Goal: Information Seeking & Learning: Learn about a topic

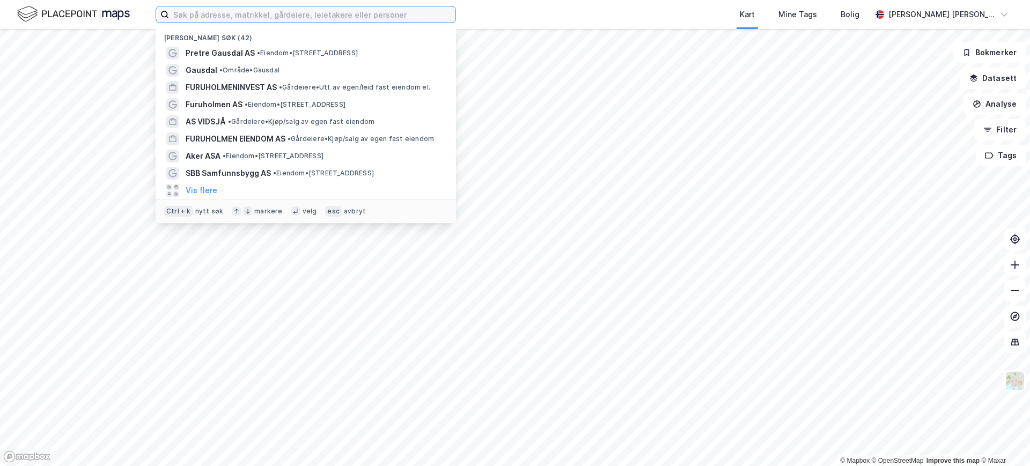
click at [333, 17] on input at bounding box center [312, 14] width 287 height 16
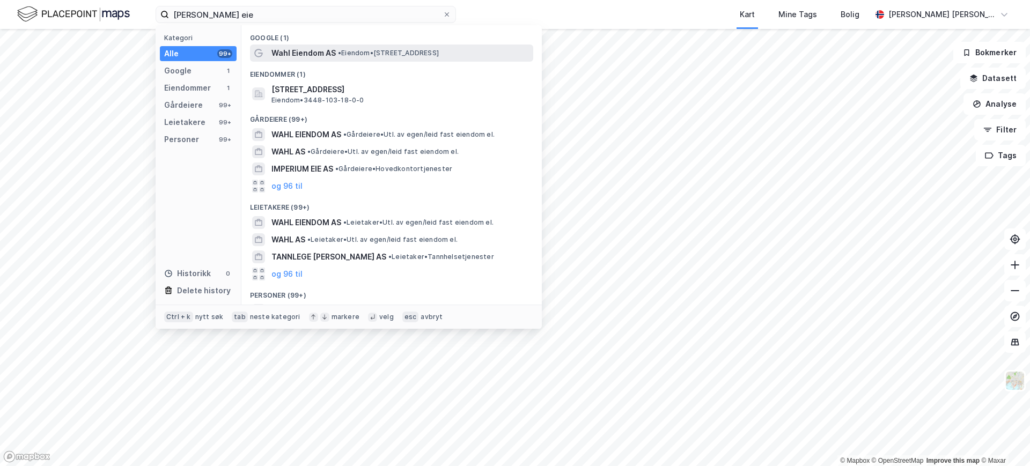
click at [304, 47] on span "Wahl Eiendom AS" at bounding box center [304, 53] width 64 height 13
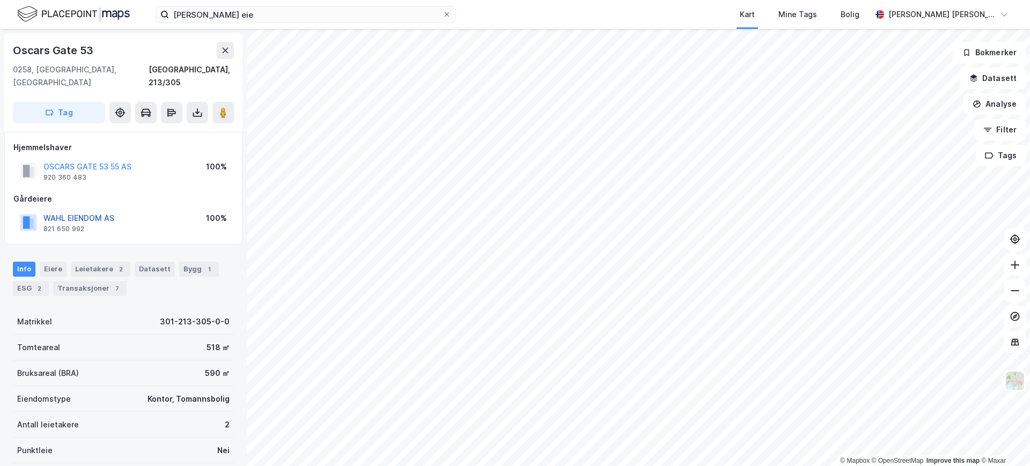
click at [0, 0] on button "WAHL EIENDOM AS" at bounding box center [0, 0] width 0 height 0
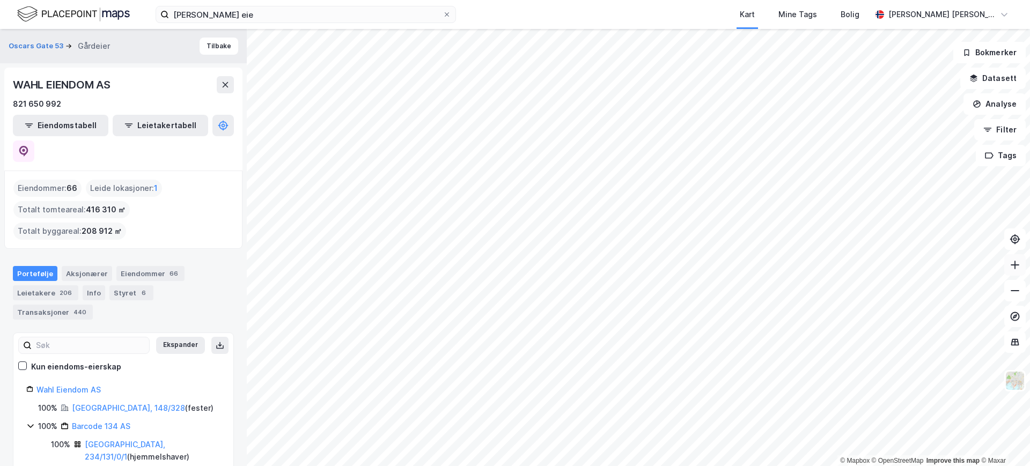
click at [1012, 266] on icon at bounding box center [1015, 265] width 11 height 11
click at [1010, 267] on icon at bounding box center [1015, 265] width 11 height 11
click at [1015, 265] on icon at bounding box center [1015, 265] width 11 height 11
click at [1014, 265] on icon at bounding box center [1015, 265] width 11 height 11
click at [1009, 261] on button at bounding box center [1015, 264] width 21 height 21
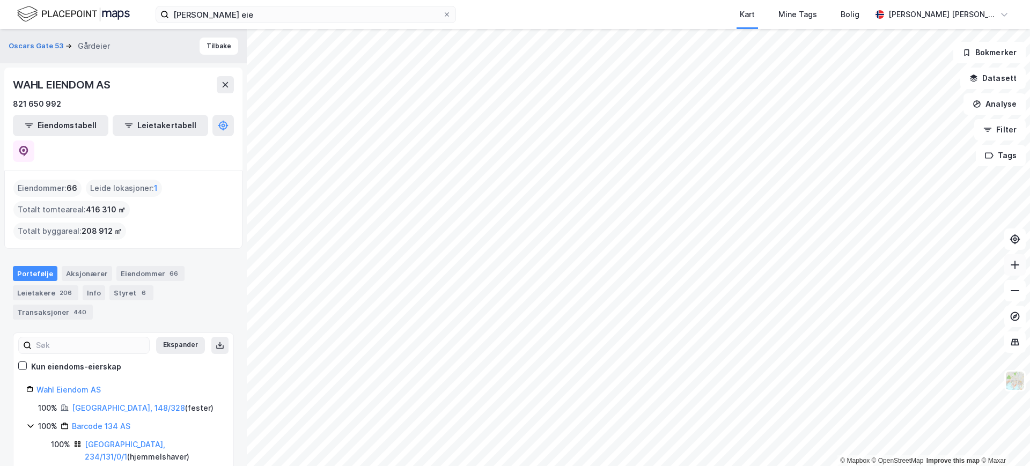
click at [1008, 261] on button at bounding box center [1015, 264] width 21 height 21
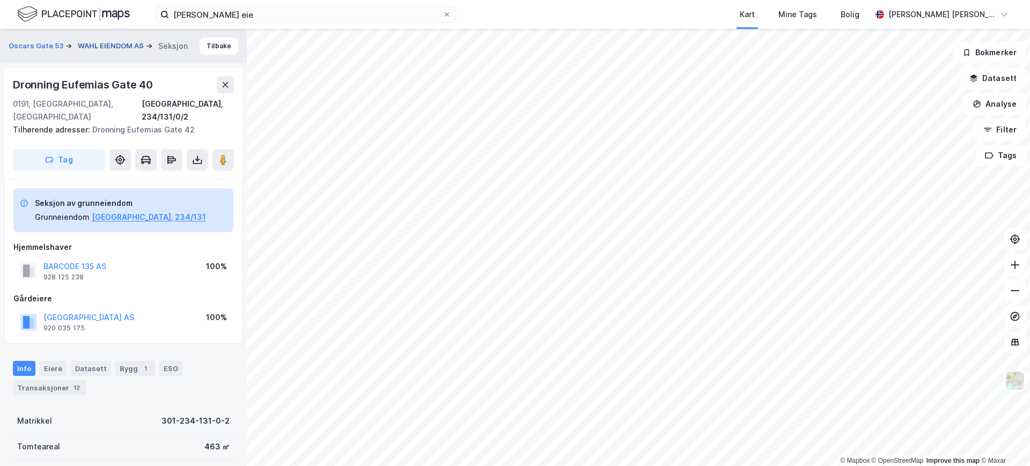
click at [92, 41] on button "WAHL EIENDOM AS" at bounding box center [112, 46] width 68 height 11
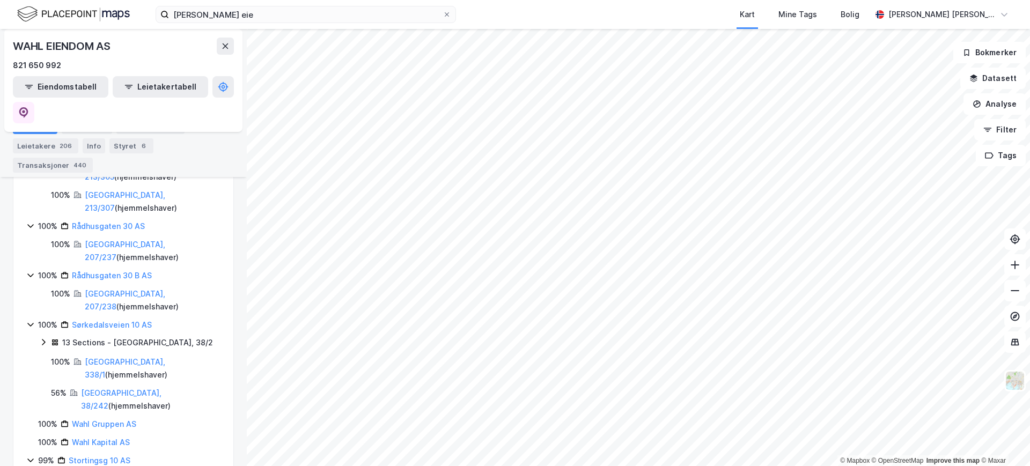
scroll to position [390, 0]
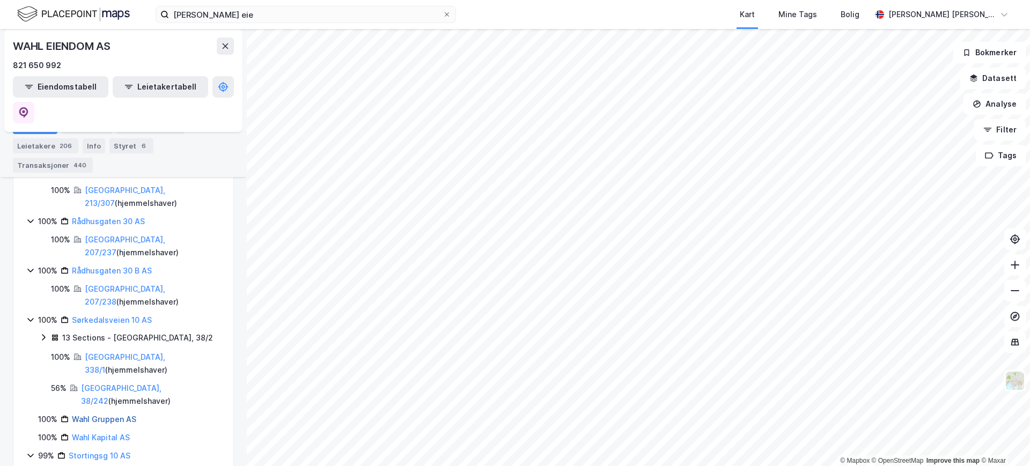
click at [91, 415] on link "Wahl Gruppen AS" at bounding box center [104, 419] width 64 height 9
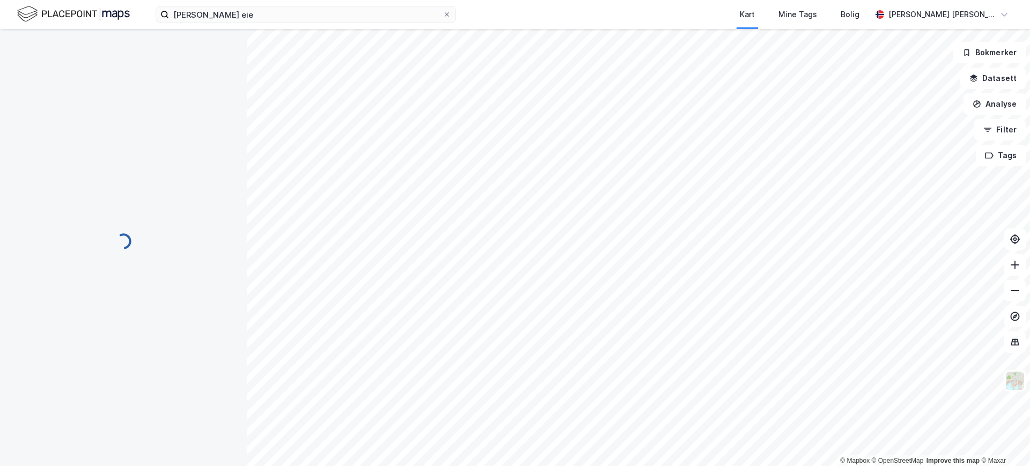
scroll to position [0, 0]
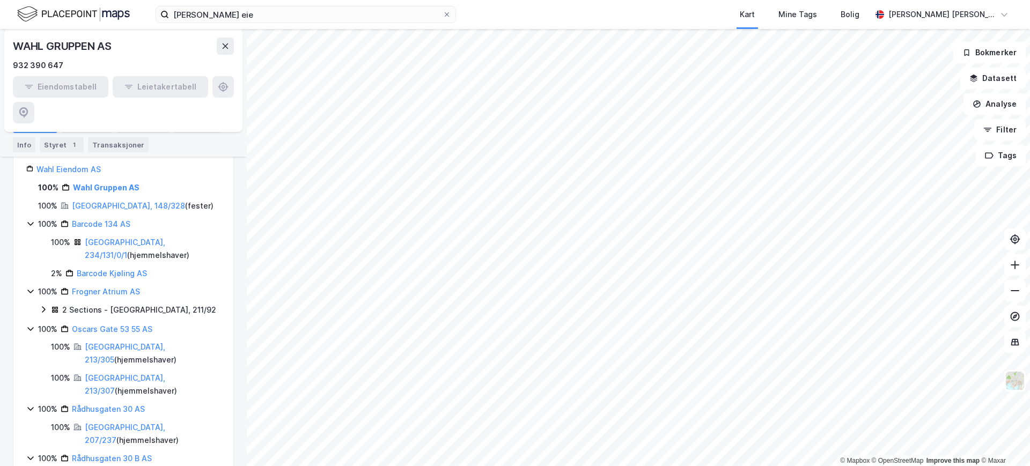
scroll to position [184, 0]
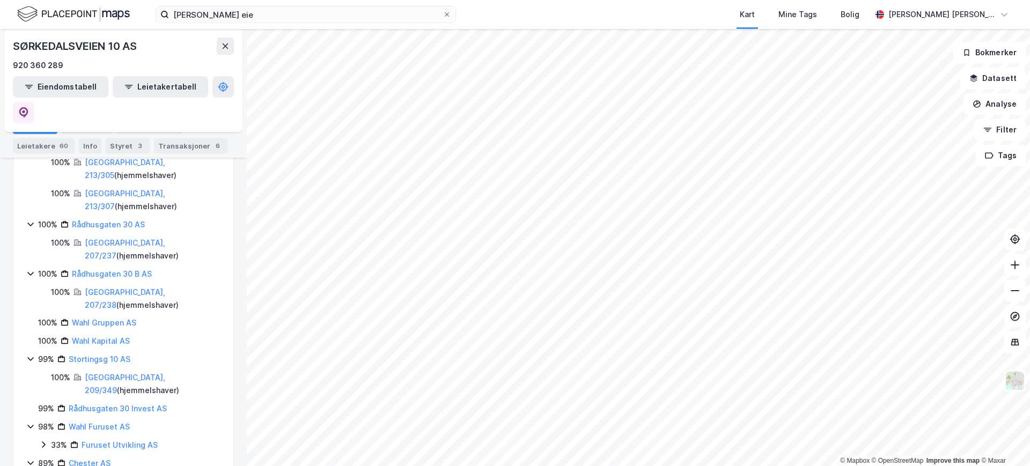
scroll to position [389, 0]
click at [126, 143] on div "Styret 3" at bounding box center [128, 145] width 44 height 15
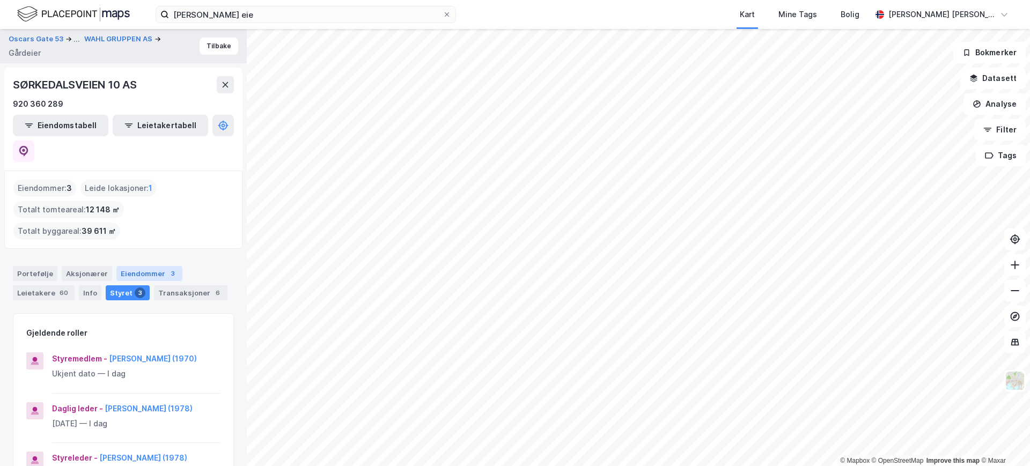
click at [136, 266] on div "Eiendommer 3" at bounding box center [149, 273] width 66 height 15
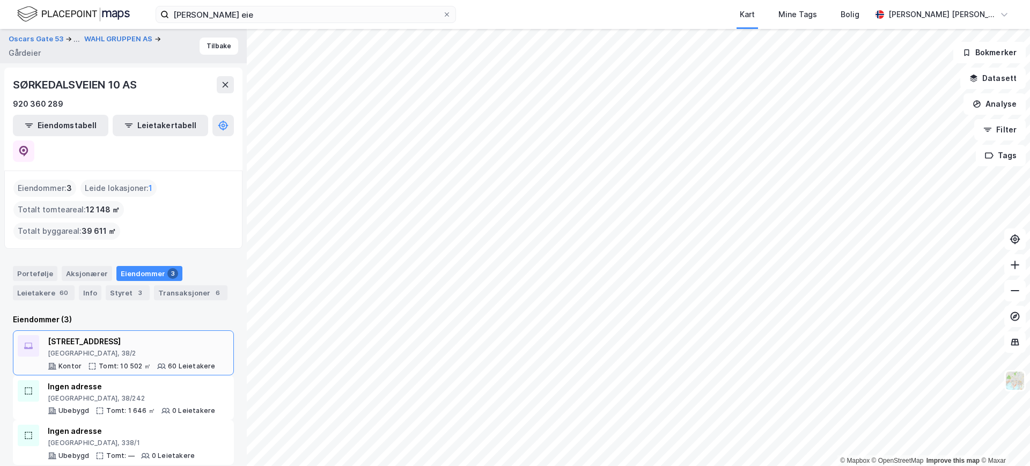
click at [128, 349] on div "[GEOGRAPHIC_DATA], 38/2" at bounding box center [132, 353] width 168 height 9
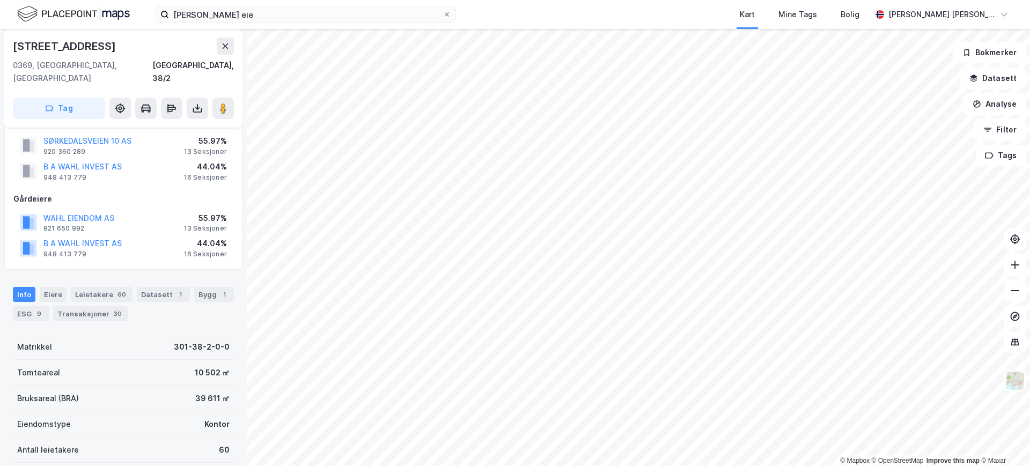
scroll to position [59, 0]
click at [49, 307] on div "ESG 9" at bounding box center [31, 314] width 36 height 15
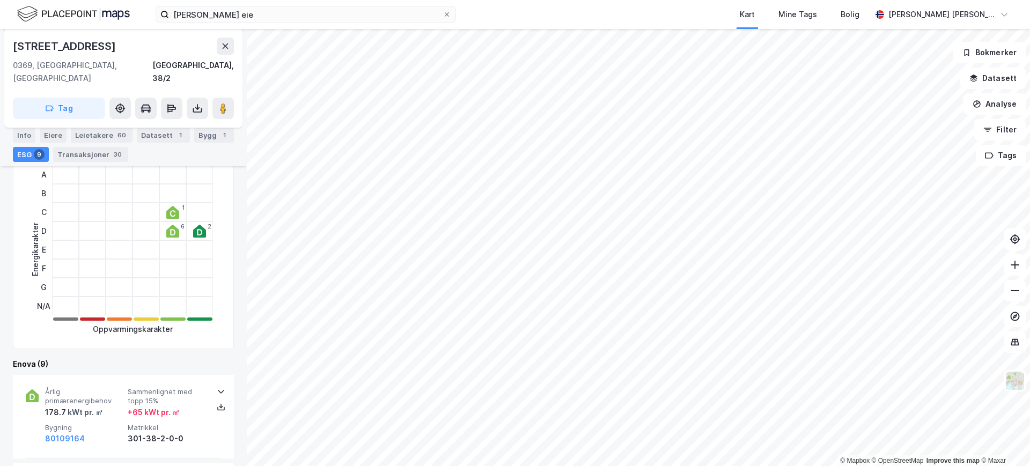
scroll to position [264, 0]
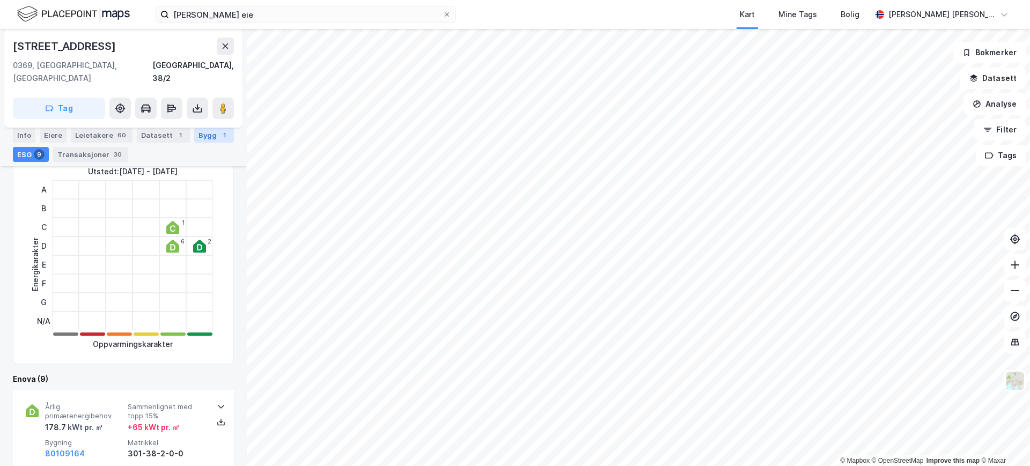
click at [194, 143] on div "Bygg 1" at bounding box center [214, 135] width 40 height 15
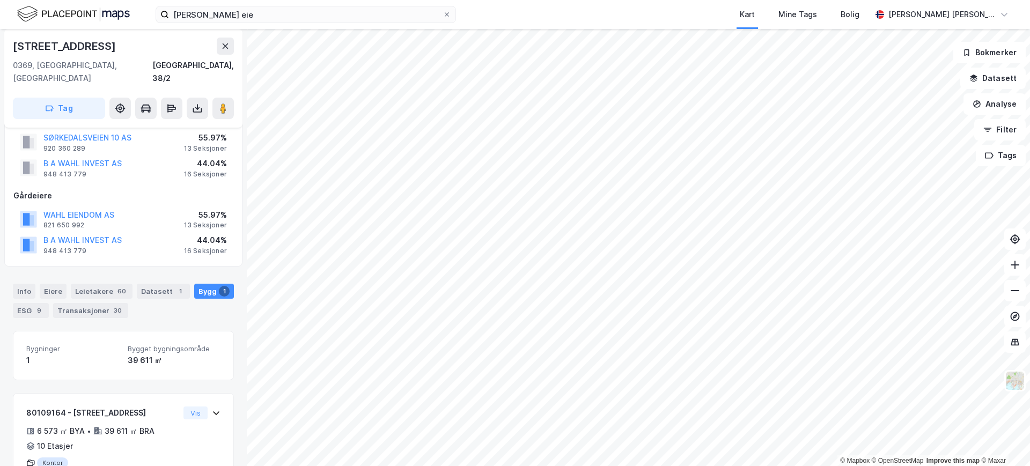
scroll to position [97, 0]
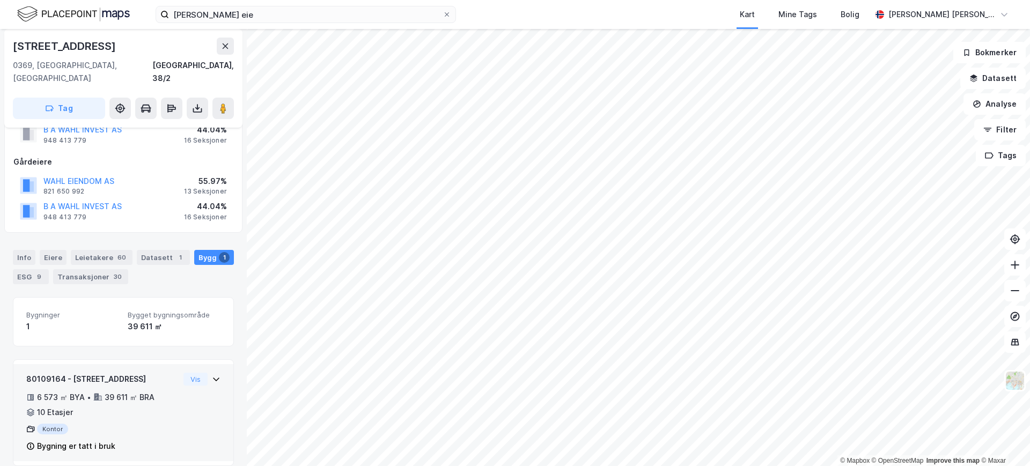
click at [146, 424] on div "Kontor" at bounding box center [102, 429] width 153 height 11
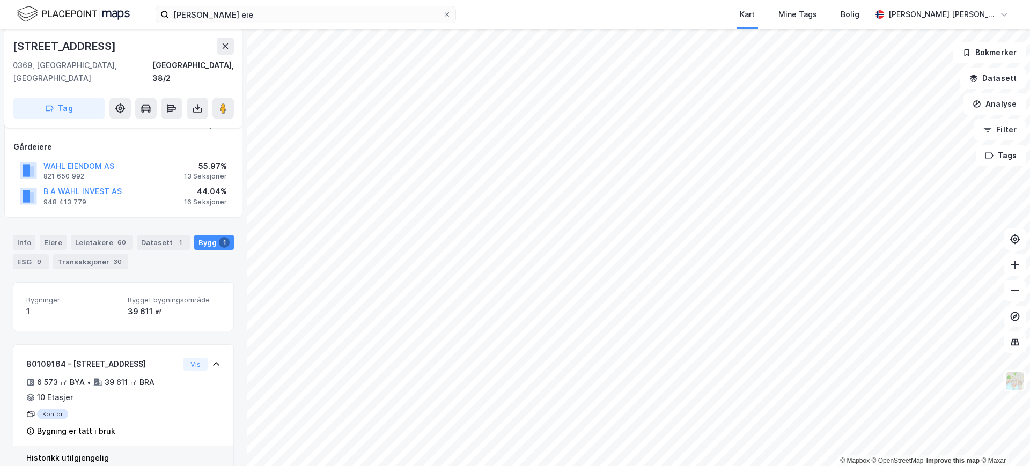
scroll to position [128, 0]
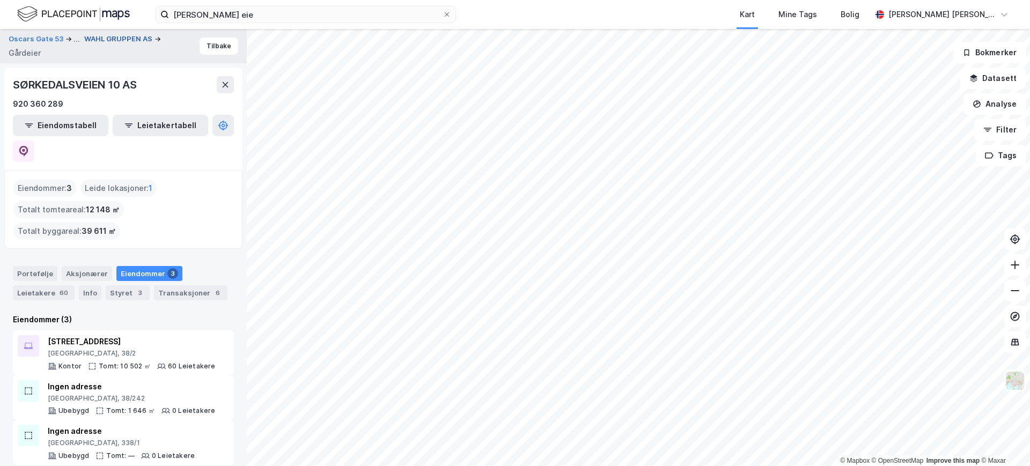
click at [91, 38] on button "WAHL GRUPPEN AS" at bounding box center [119, 39] width 70 height 11
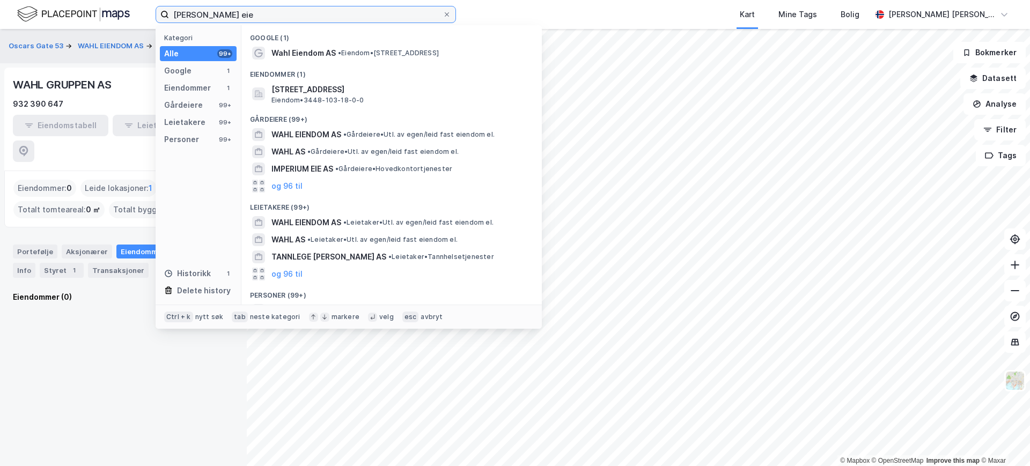
drag, startPoint x: 231, startPoint y: 14, endPoint x: 191, endPoint y: 14, distance: 39.7
click at [191, 14] on input "[PERSON_NAME] eie" at bounding box center [306, 14] width 274 height 16
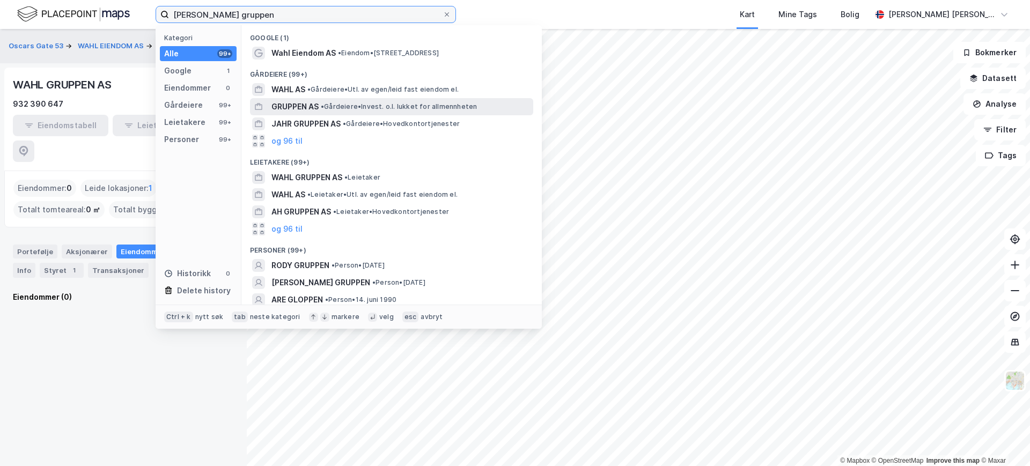
type input "[PERSON_NAME] gruppen"
click at [288, 109] on span "GRUPPEN AS" at bounding box center [295, 106] width 47 height 13
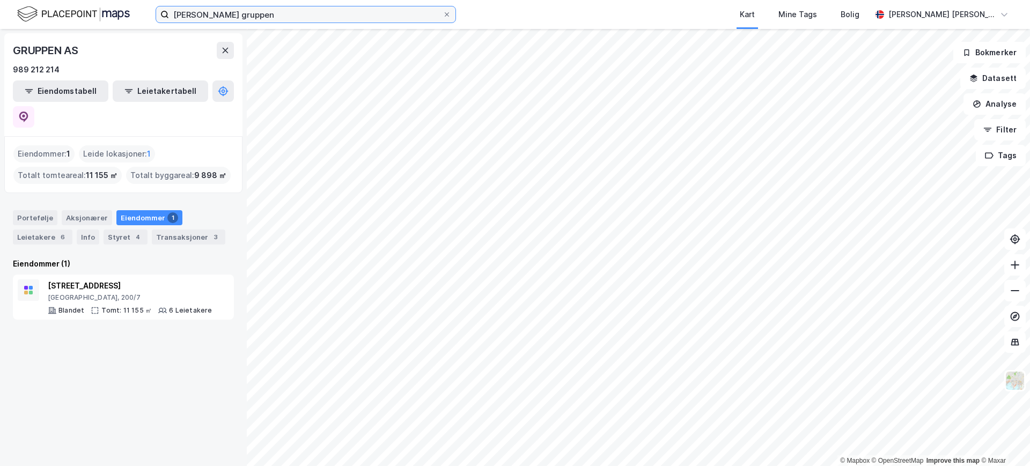
click at [245, 14] on input "[PERSON_NAME] gruppen" at bounding box center [306, 14] width 274 height 16
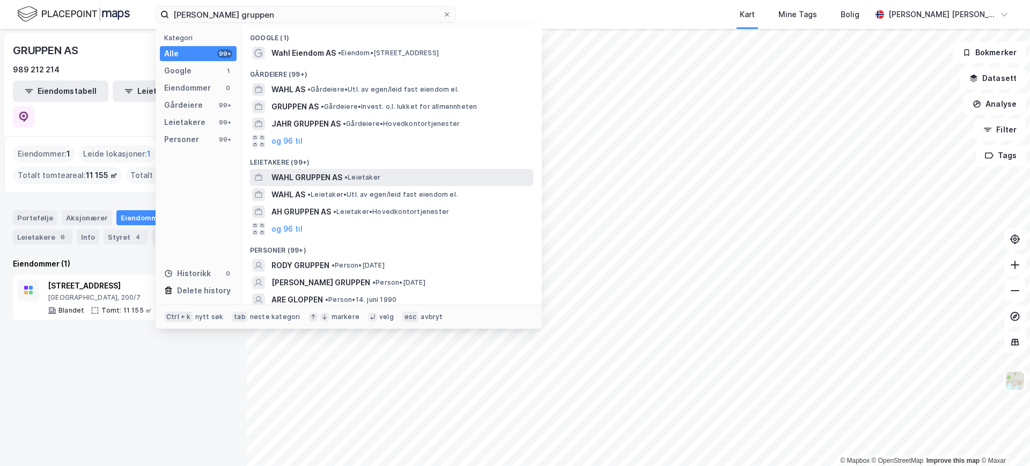
click at [301, 176] on span "WAHL GRUPPEN AS" at bounding box center [307, 177] width 71 height 13
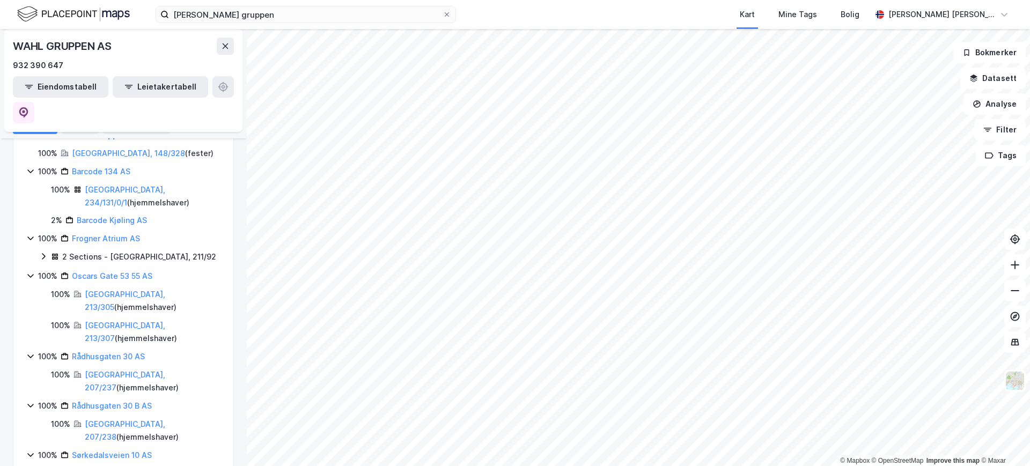
scroll to position [165, 0]
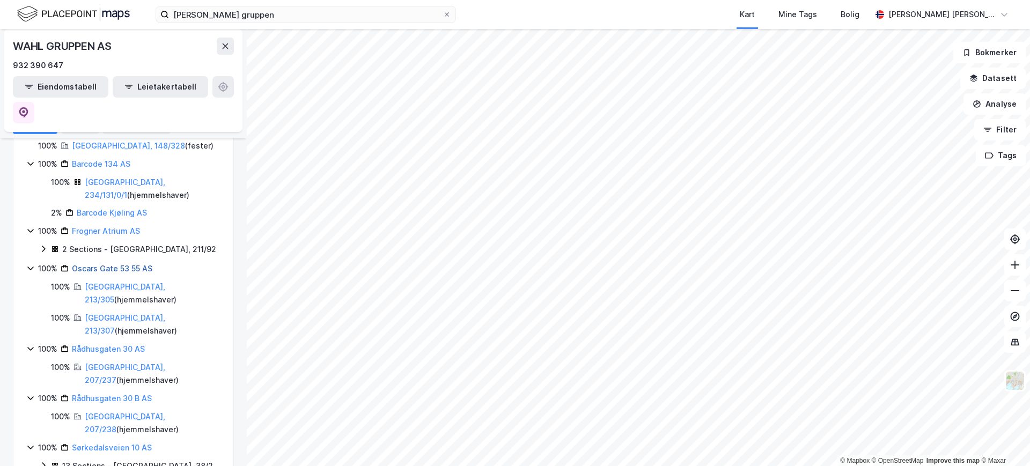
click at [101, 264] on link "Oscars Gate 53 55 AS" at bounding box center [112, 268] width 80 height 9
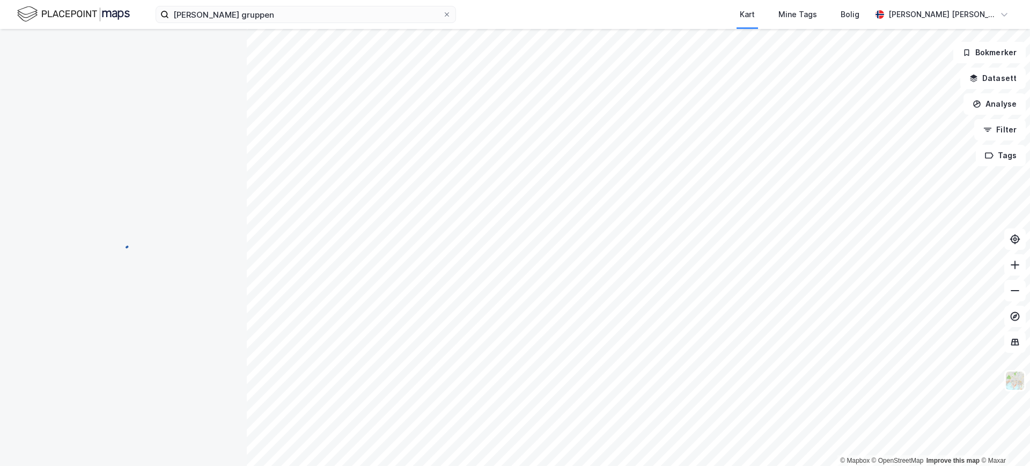
scroll to position [0, 0]
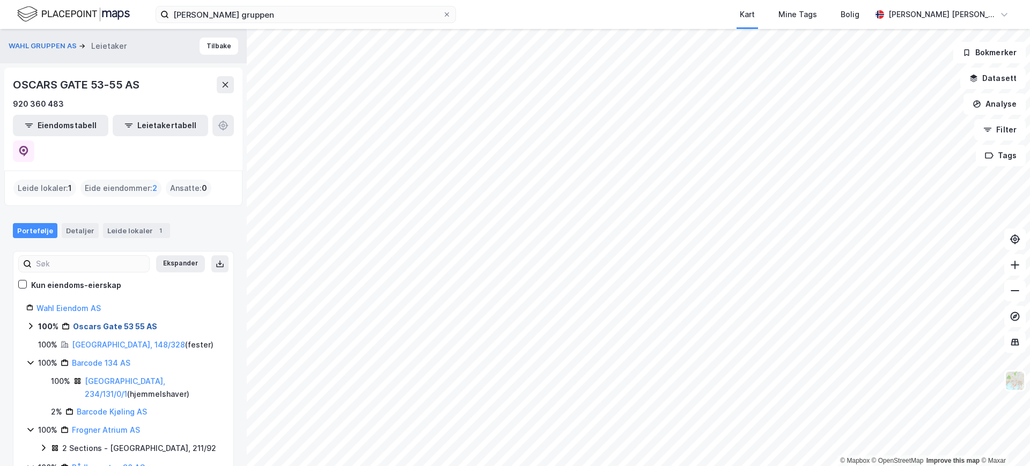
click at [118, 322] on link "Oscars Gate 53 55 AS" at bounding box center [115, 326] width 84 height 9
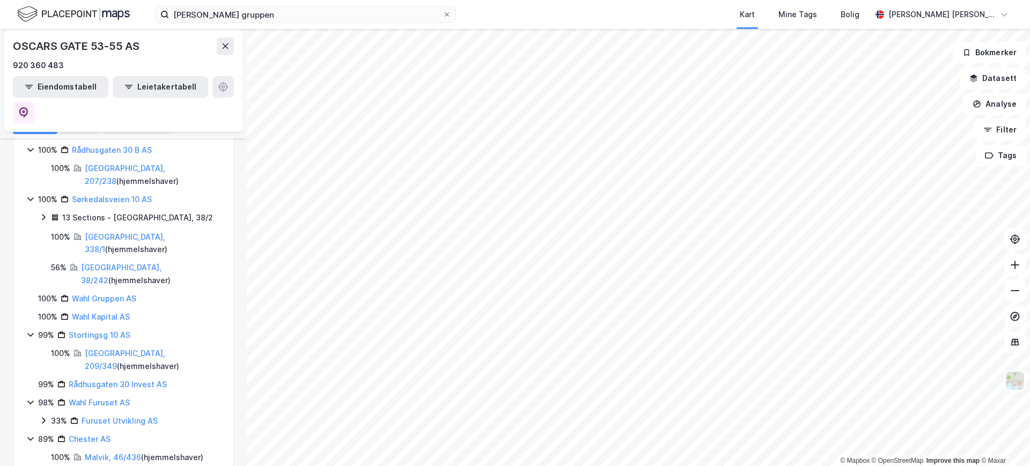
scroll to position [439, 0]
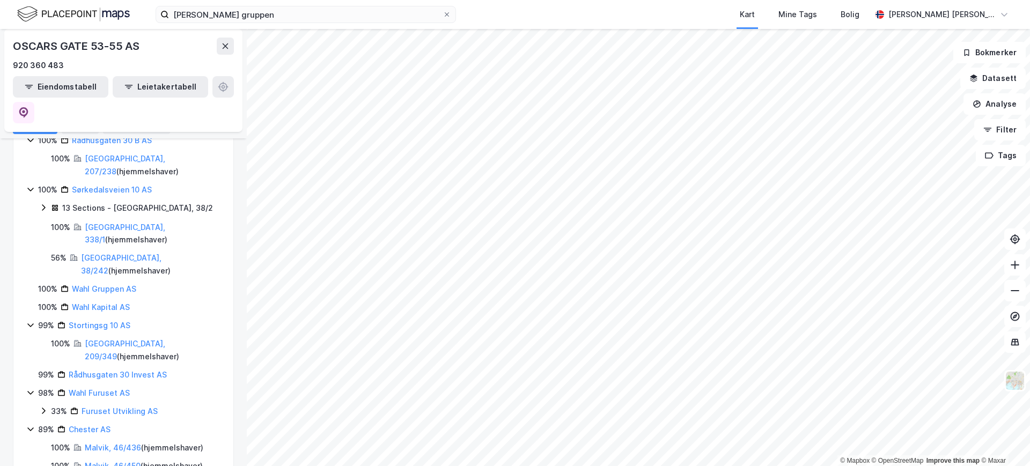
click at [78, 387] on div "Wahl Furuset AS" at bounding box center [99, 393] width 61 height 13
click at [83, 389] on link "Wahl Furuset AS" at bounding box center [99, 393] width 61 height 9
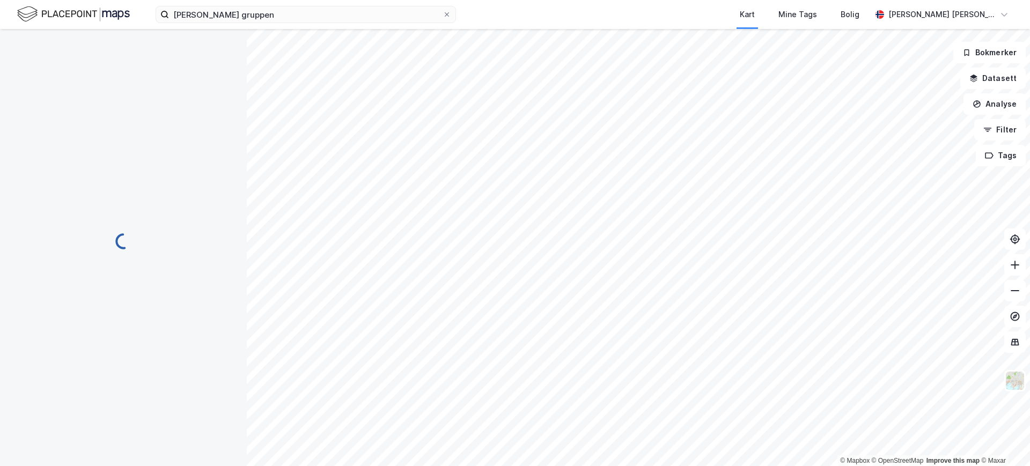
scroll to position [0, 0]
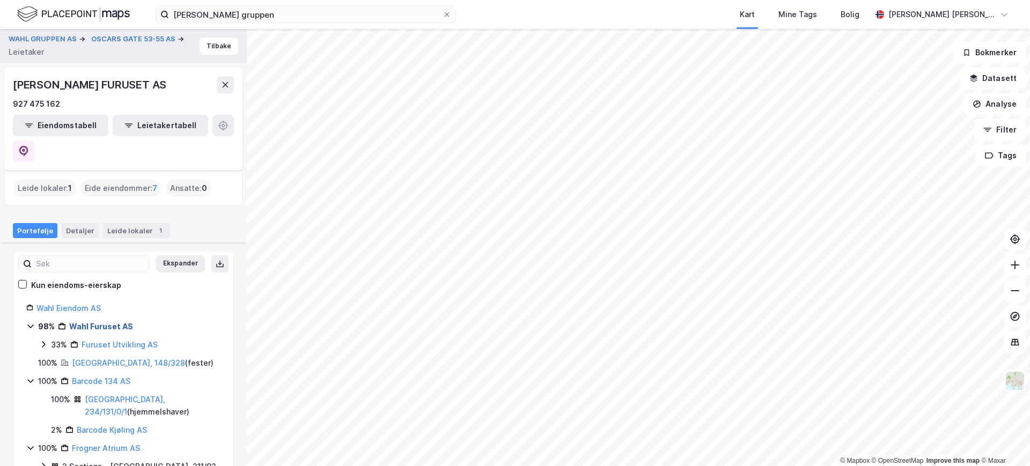
click at [104, 322] on link "Wahl Furuset AS" at bounding box center [101, 326] width 64 height 9
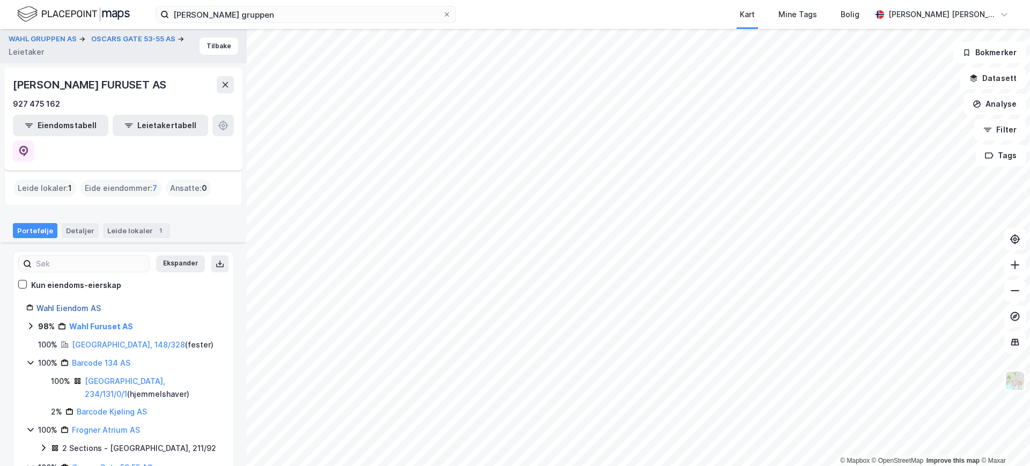
click at [77, 304] on link "Wahl Eiendom AS" at bounding box center [68, 308] width 64 height 9
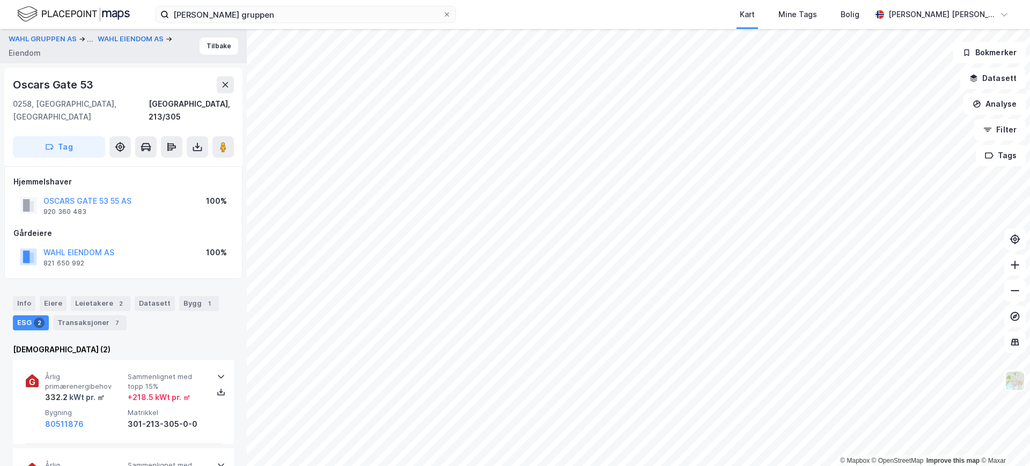
click at [245, 210] on div "© Mapbox © OpenStreetMap Improve this map © Maxar [PERSON_NAME] GRUPPEN AS ... …" at bounding box center [515, 247] width 1030 height 437
click at [0, 0] on button "OSCARS GATE 53 55 AS" at bounding box center [0, 0] width 0 height 0
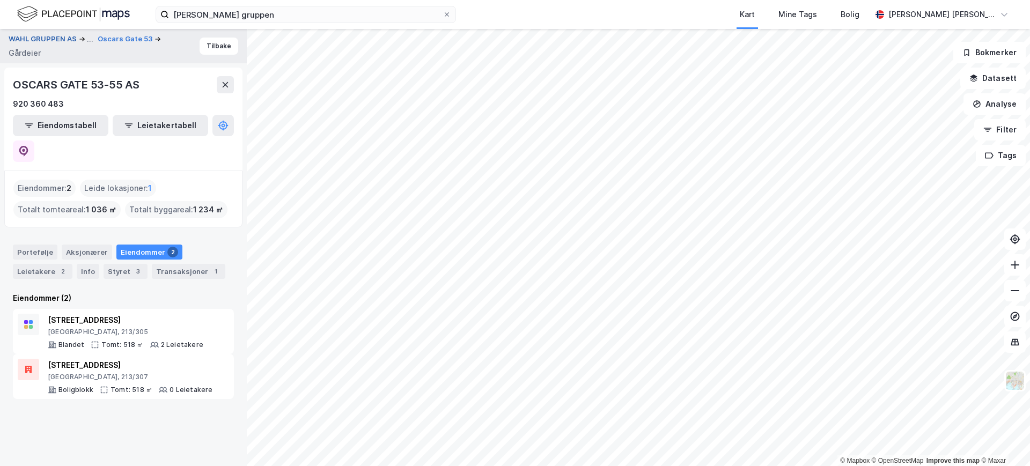
click at [50, 35] on button "WAHL GRUPPEN AS" at bounding box center [44, 39] width 70 height 13
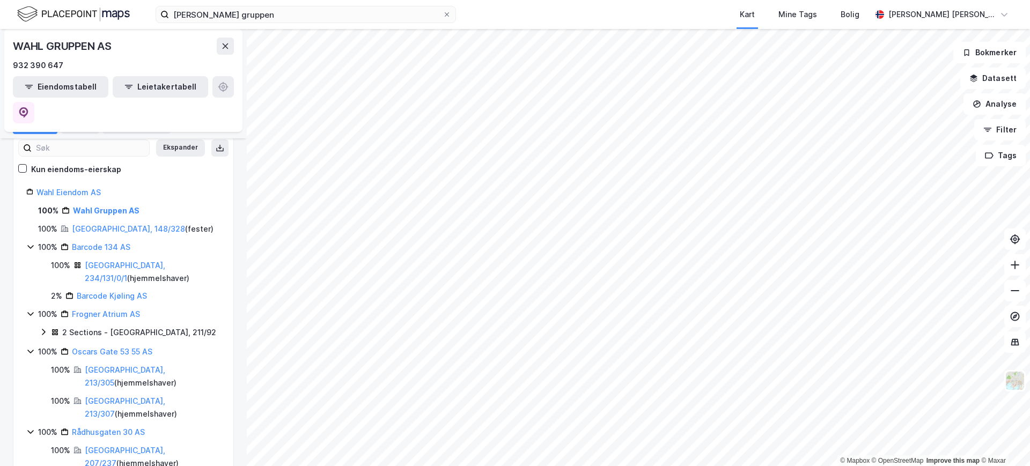
scroll to position [93, 0]
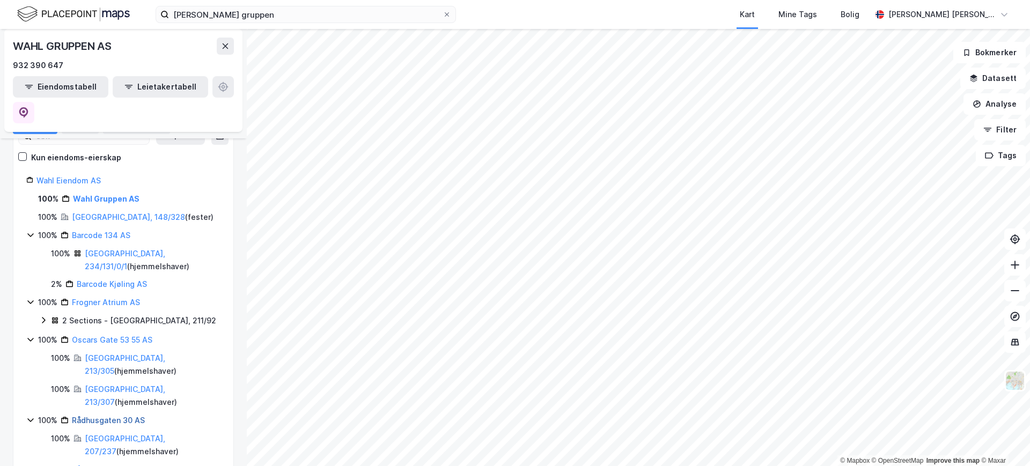
click at [92, 416] on link "Rådhusgaten 30 AS" at bounding box center [108, 420] width 73 height 9
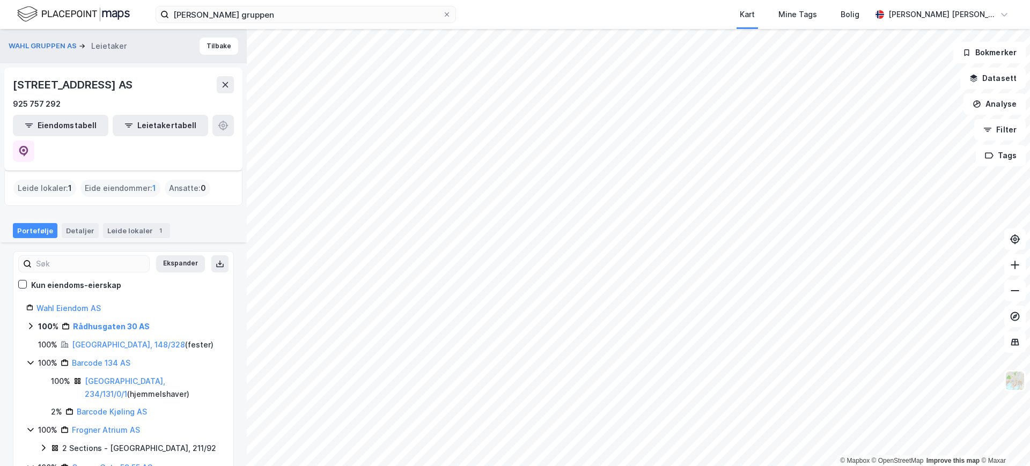
click at [87, 320] on div "Rådhusgaten 30 AS" at bounding box center [111, 326] width 77 height 13
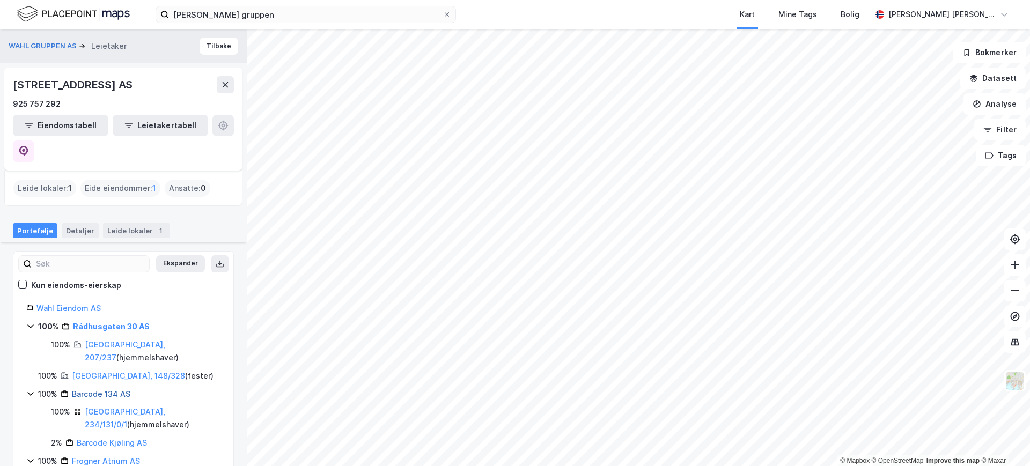
click at [89, 390] on link "Barcode 134 AS" at bounding box center [101, 394] width 58 height 9
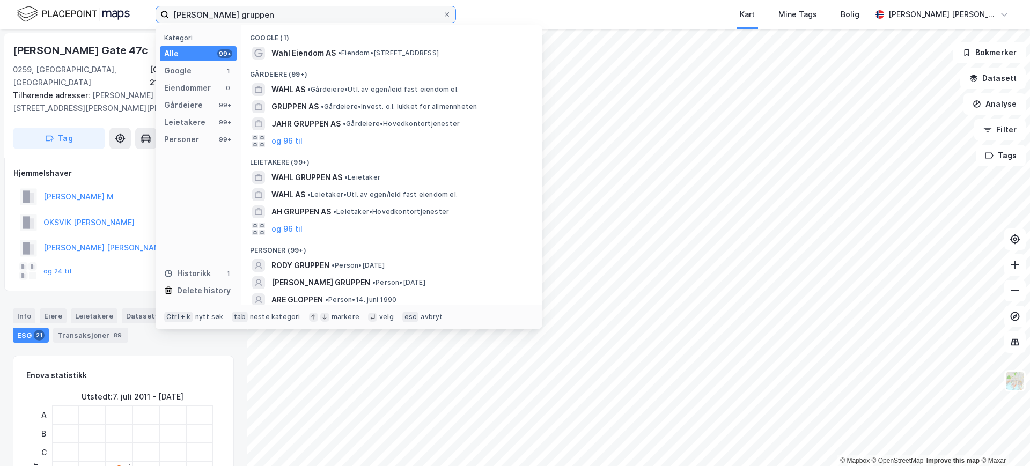
click at [231, 12] on input "[PERSON_NAME] gruppen" at bounding box center [306, 14] width 274 height 16
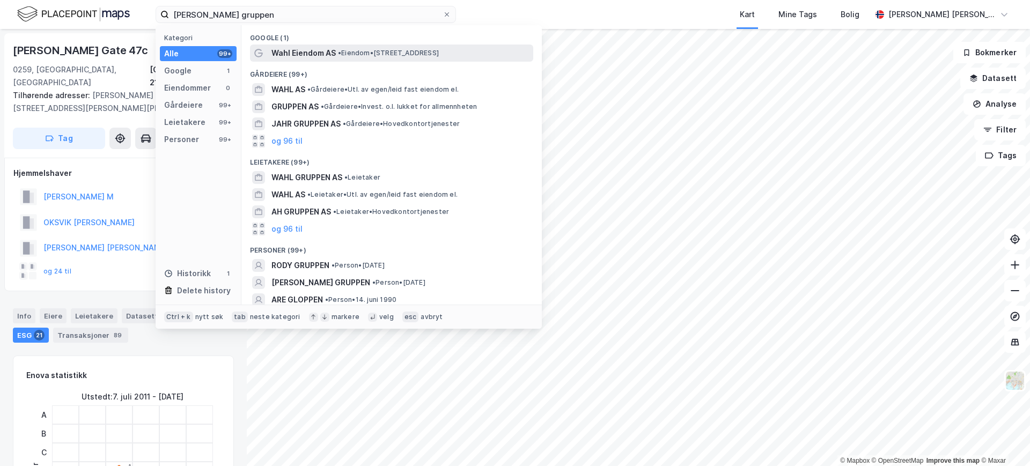
click at [290, 48] on span "Wahl Eiendom AS" at bounding box center [304, 53] width 64 height 13
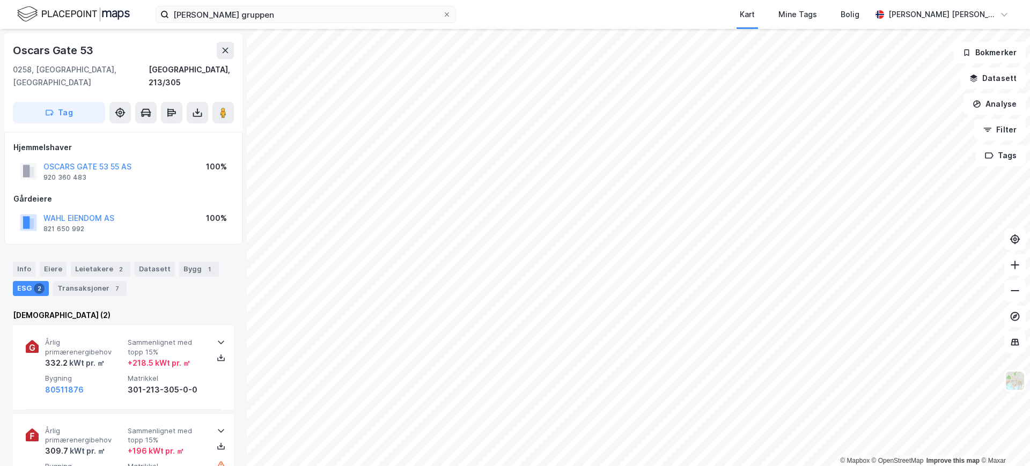
scroll to position [1, 0]
click at [223, 45] on icon at bounding box center [225, 49] width 9 height 9
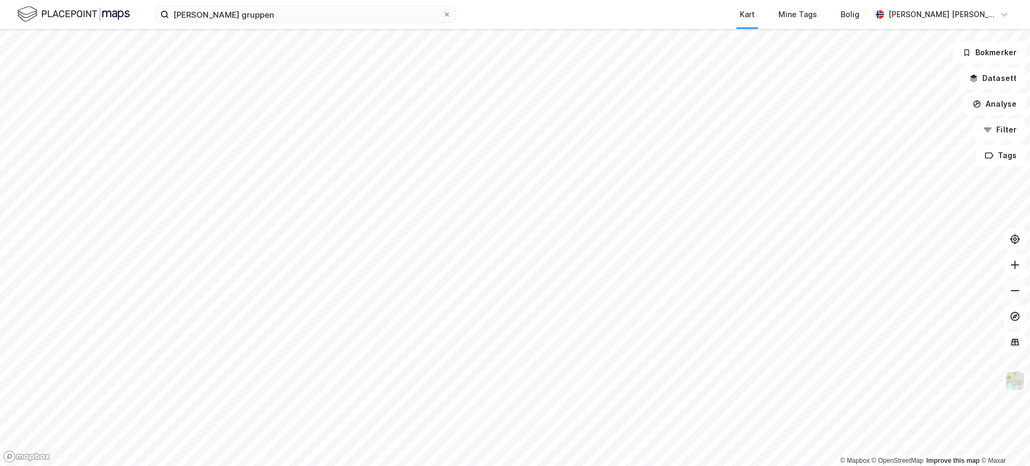
click at [1014, 289] on icon at bounding box center [1015, 290] width 11 height 11
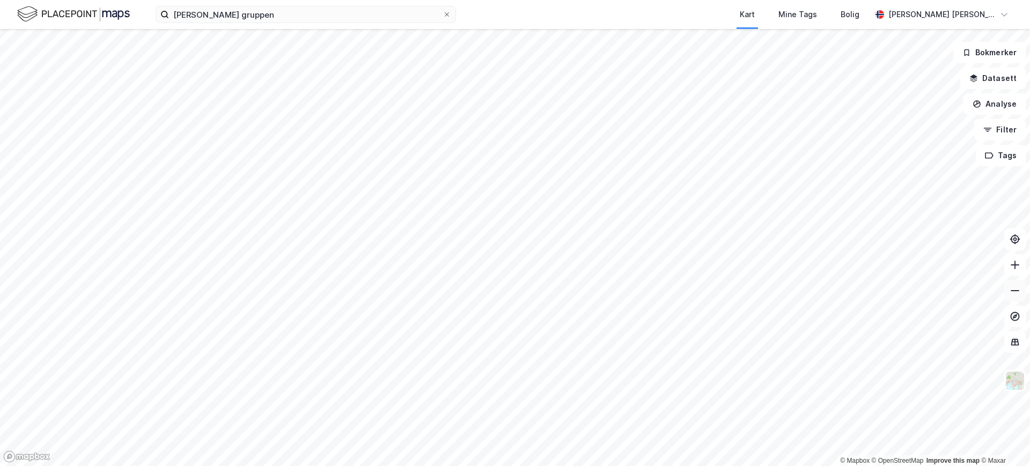
click at [1014, 289] on icon at bounding box center [1015, 290] width 11 height 11
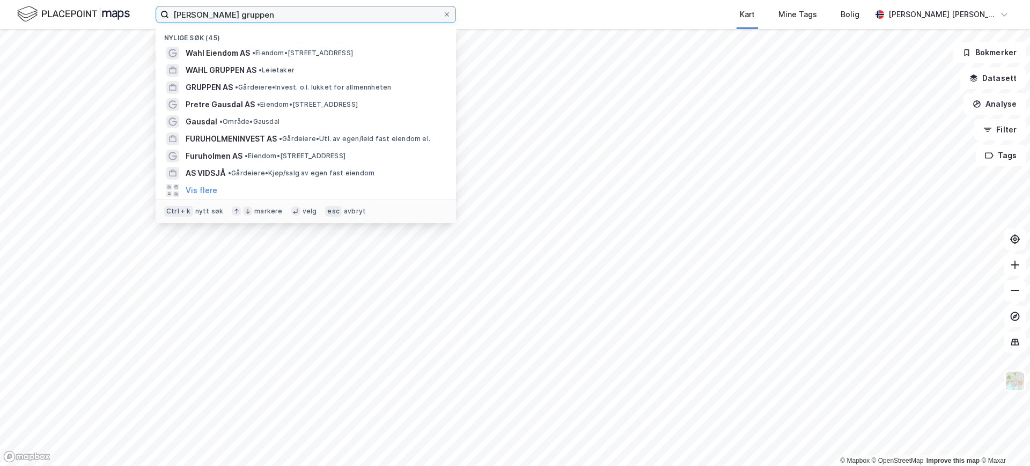
click at [244, 16] on input "[PERSON_NAME] gruppen" at bounding box center [306, 14] width 274 height 16
drag, startPoint x: 244, startPoint y: 16, endPoint x: 235, endPoint y: 14, distance: 9.3
click at [235, 14] on input "[PERSON_NAME] gruppen" at bounding box center [306, 14] width 274 height 16
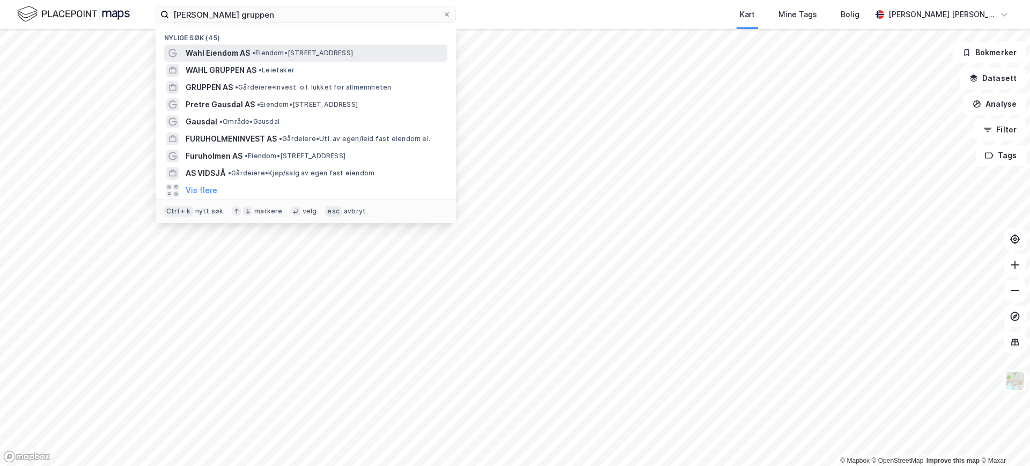
click at [214, 52] on span "Wahl Eiendom AS" at bounding box center [218, 53] width 64 height 13
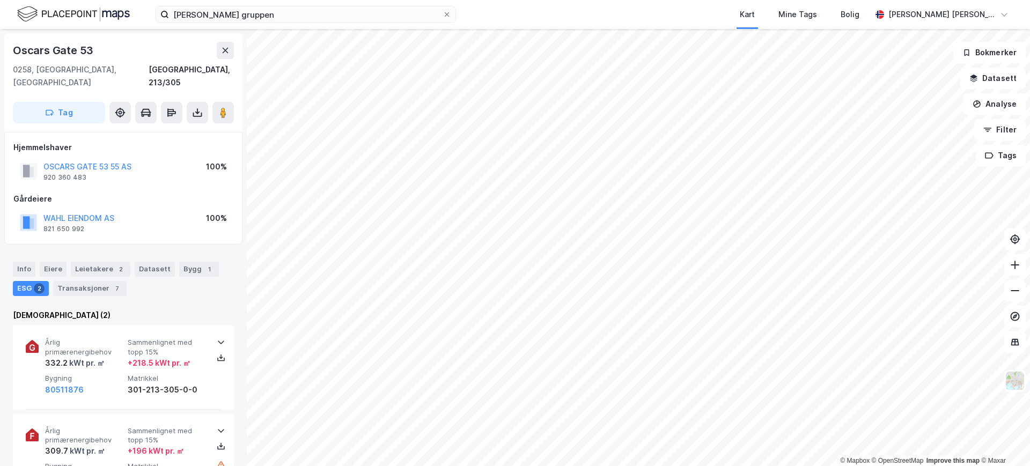
scroll to position [1, 0]
click at [0, 0] on button "WAHL EIENDOM AS" at bounding box center [0, 0] width 0 height 0
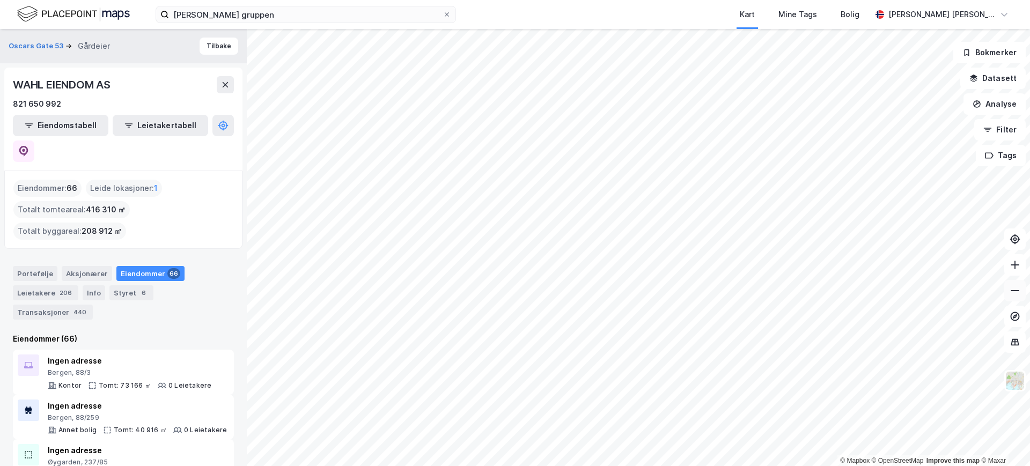
click at [1014, 286] on icon at bounding box center [1015, 290] width 11 height 11
click at [1014, 263] on icon at bounding box center [1015, 265] width 11 height 11
click at [1016, 265] on icon at bounding box center [1015, 265] width 11 height 11
click at [1015, 265] on icon at bounding box center [1015, 265] width 11 height 11
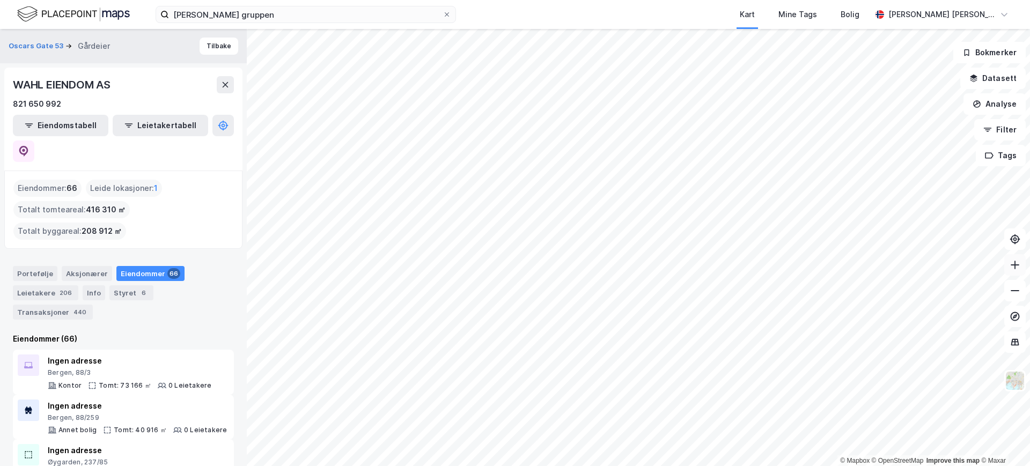
click at [1010, 262] on icon at bounding box center [1015, 265] width 11 height 11
click at [1017, 260] on icon at bounding box center [1015, 265] width 11 height 11
click at [1015, 291] on icon at bounding box center [1015, 290] width 11 height 11
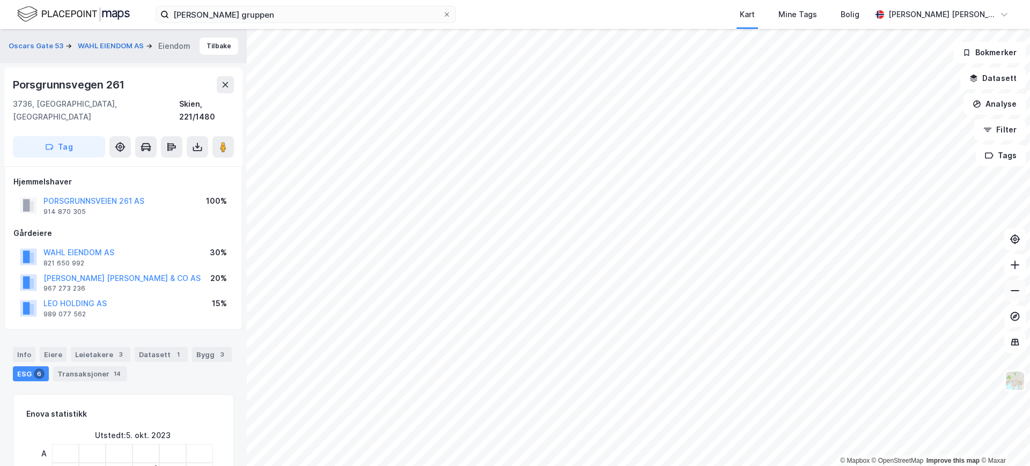
click at [1016, 290] on icon at bounding box center [1015, 290] width 9 height 1
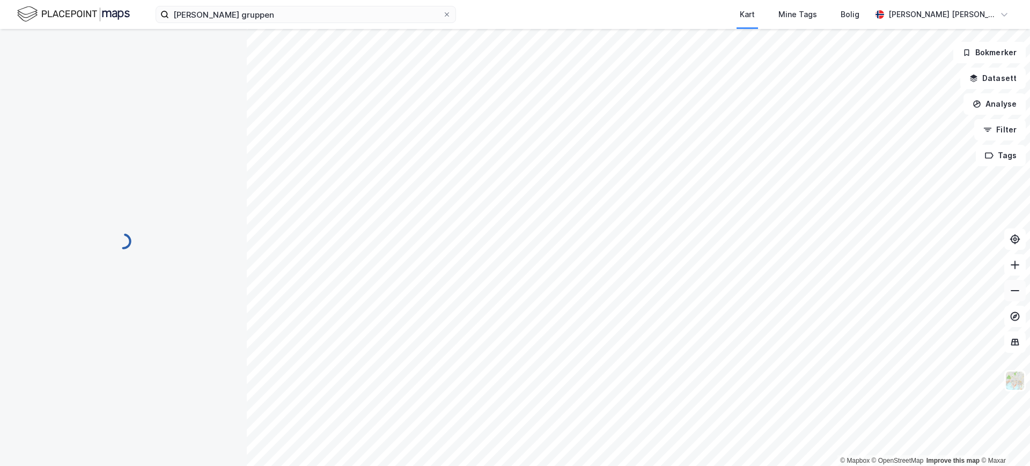
scroll to position [1, 0]
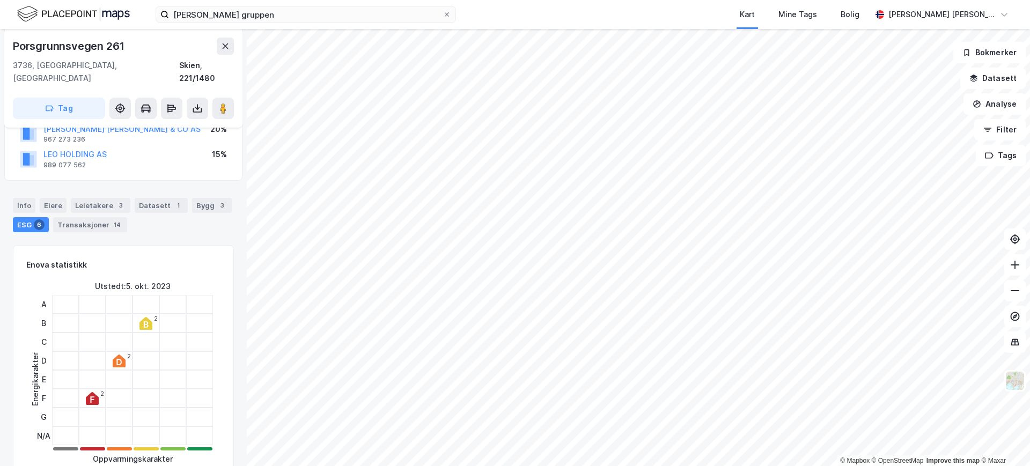
scroll to position [145, 0]
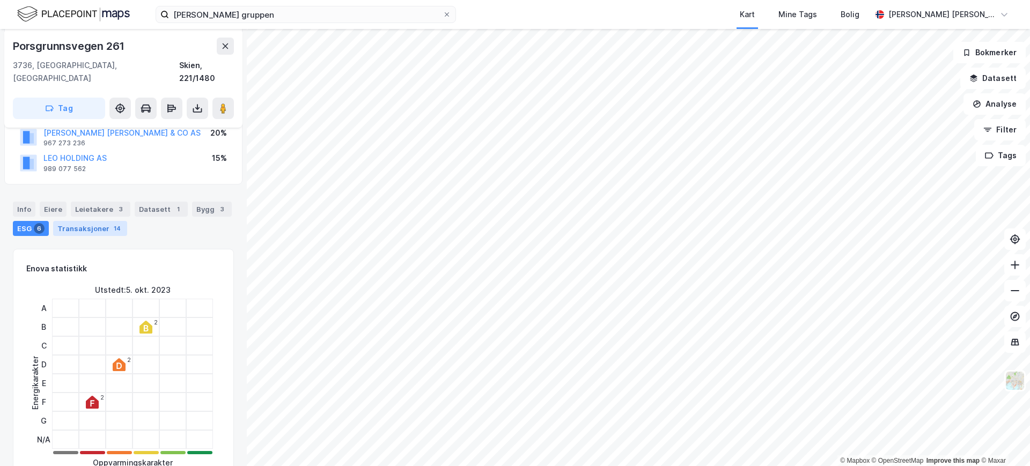
click at [94, 221] on div "Transaksjoner 14" at bounding box center [90, 228] width 74 height 15
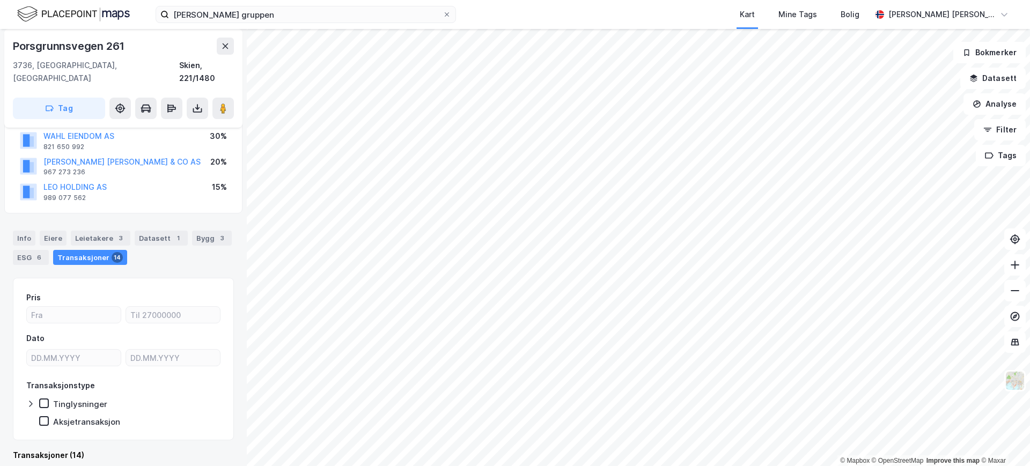
scroll to position [145, 0]
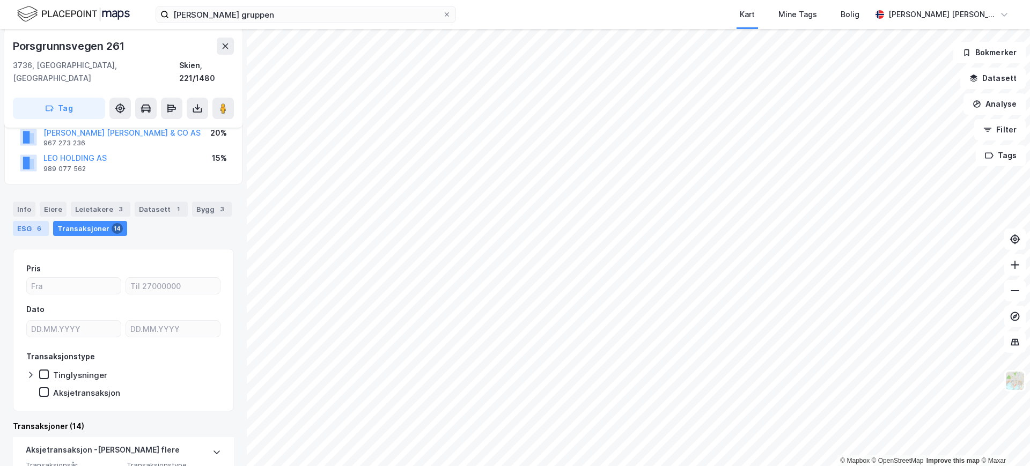
click at [22, 221] on div "ESG 6" at bounding box center [31, 228] width 36 height 15
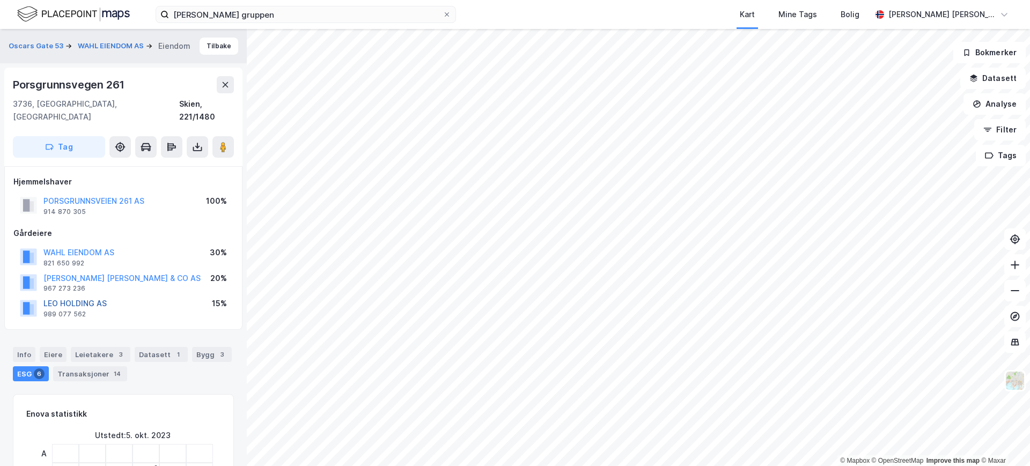
click at [0, 0] on button "LEO HOLDING AS" at bounding box center [0, 0] width 0 height 0
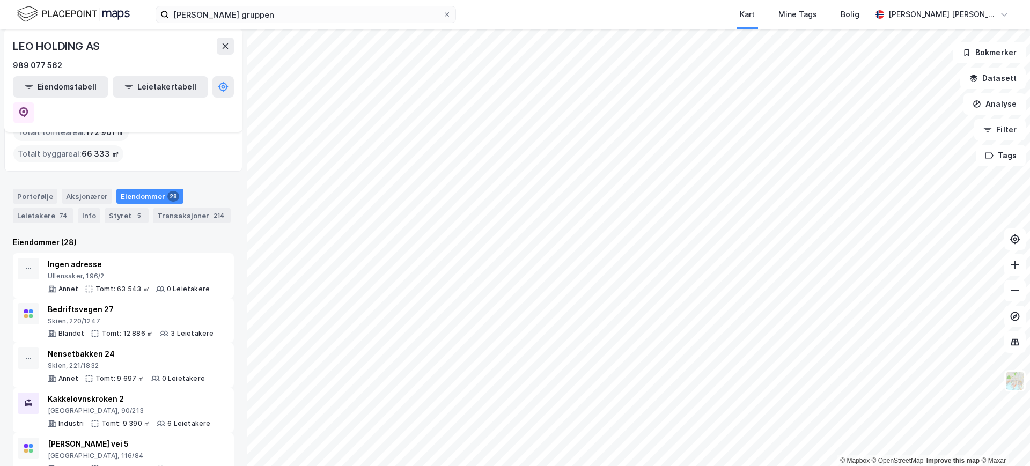
scroll to position [81, 0]
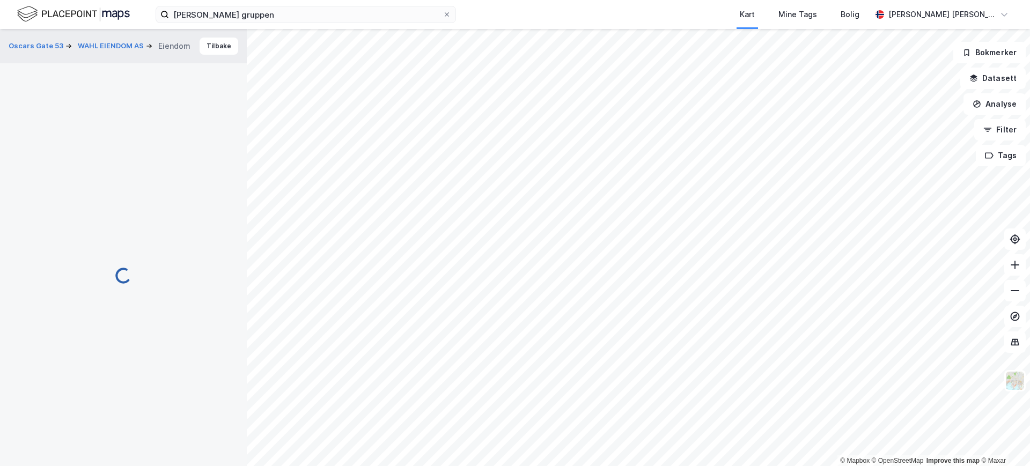
scroll to position [4, 0]
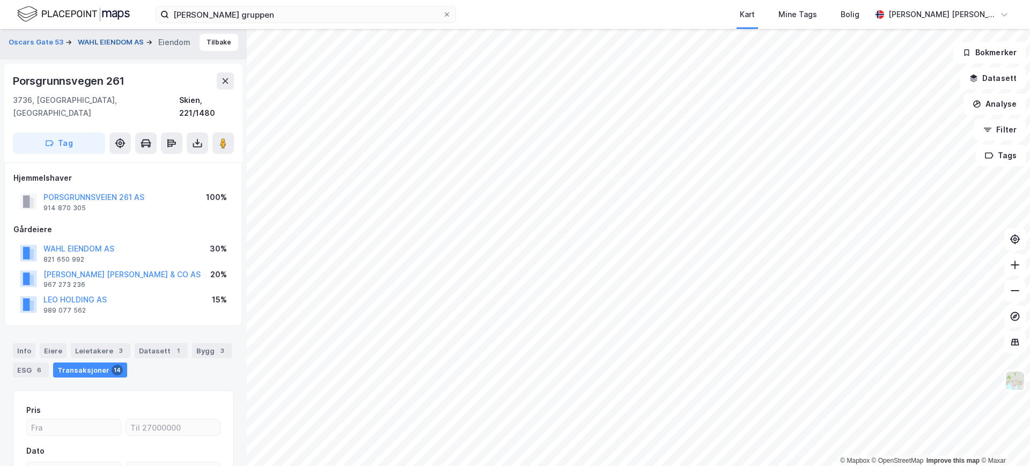
click at [93, 37] on button "WAHL EIENDOM AS" at bounding box center [112, 42] width 68 height 11
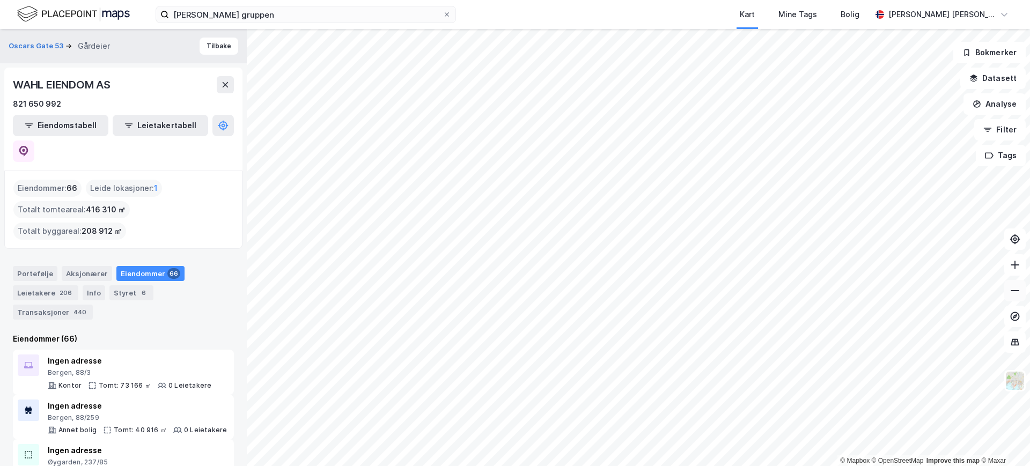
click at [1013, 291] on icon at bounding box center [1015, 290] width 11 height 11
click at [1014, 263] on icon at bounding box center [1015, 265] width 11 height 11
click at [1012, 268] on icon at bounding box center [1015, 265] width 11 height 11
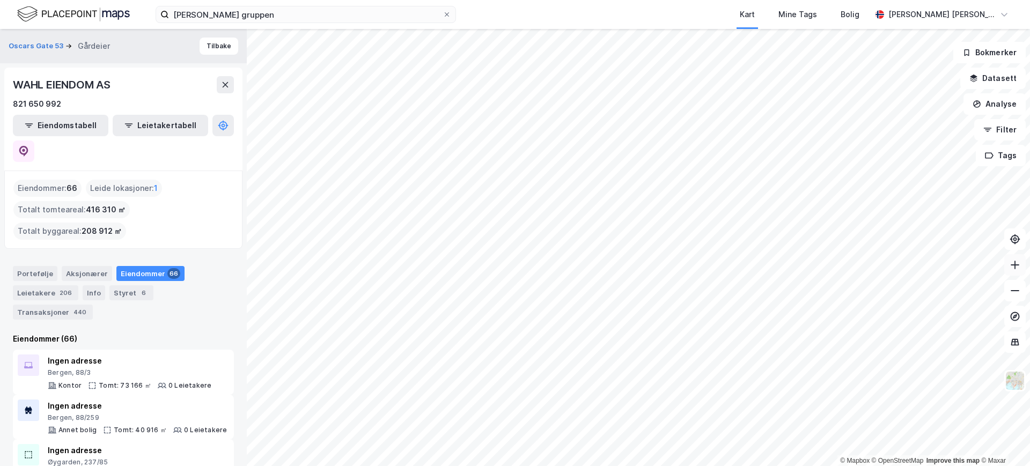
click at [1020, 262] on icon at bounding box center [1015, 265] width 11 height 11
click at [1019, 292] on icon at bounding box center [1015, 290] width 11 height 11
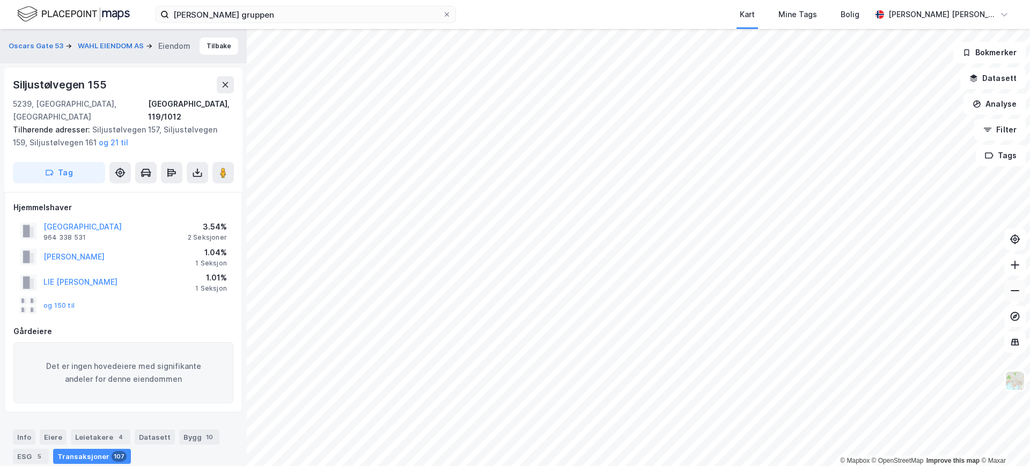
scroll to position [4, 0]
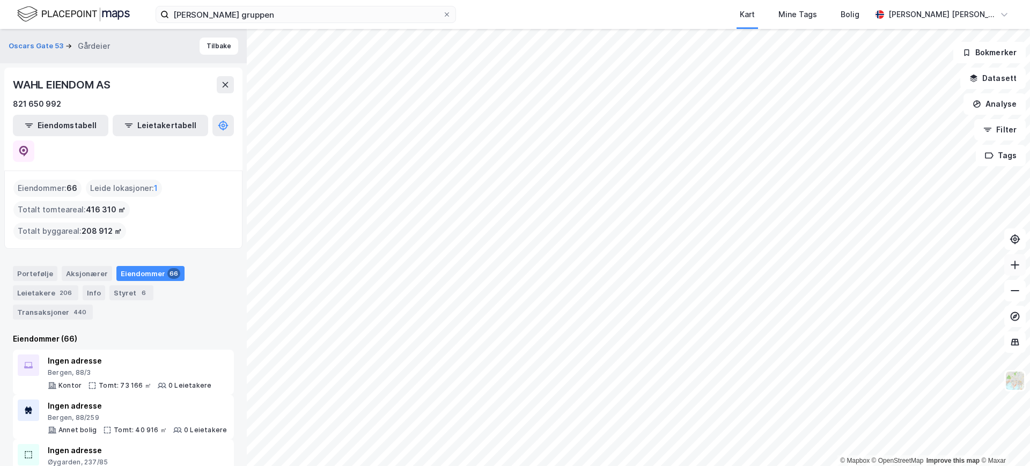
click at [1014, 267] on icon at bounding box center [1015, 265] width 11 height 11
click at [1012, 265] on icon at bounding box center [1015, 265] width 9 height 1
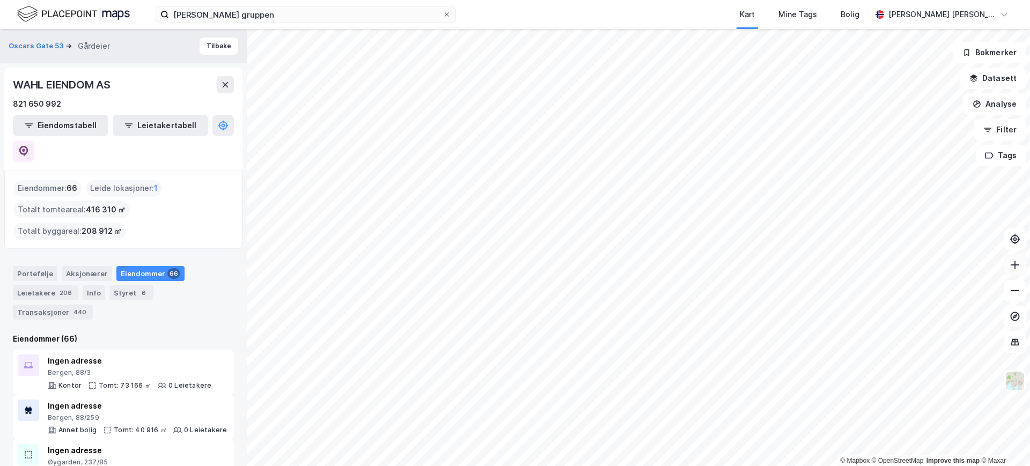
click at [1021, 257] on button at bounding box center [1015, 264] width 21 height 21
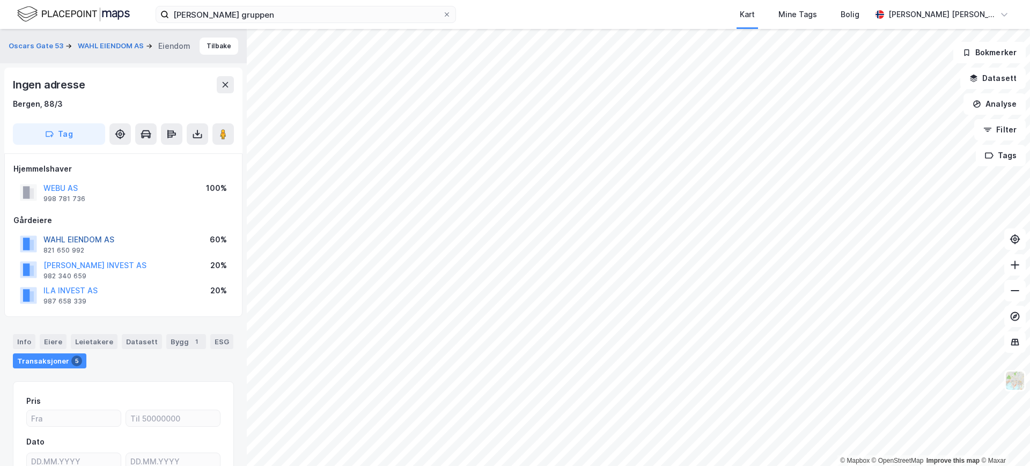
click at [0, 0] on button "WAHL EIENDOM AS" at bounding box center [0, 0] width 0 height 0
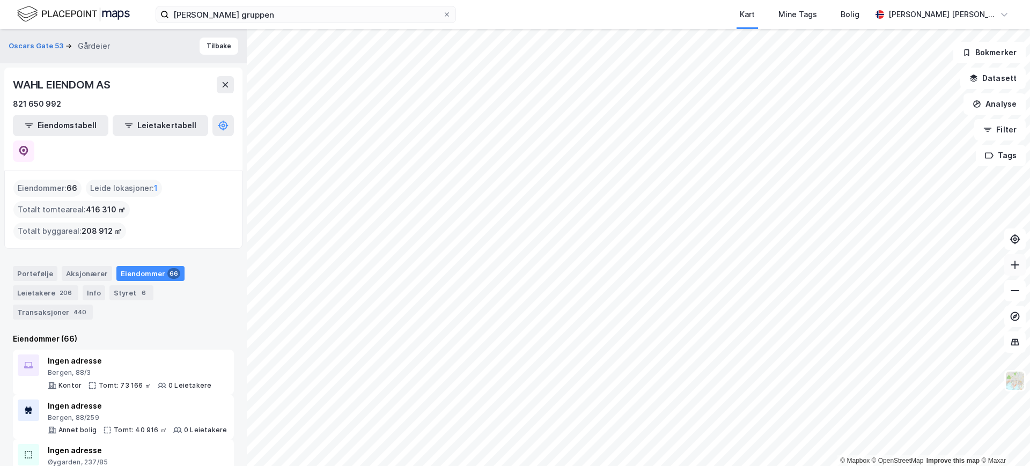
click at [1013, 260] on icon at bounding box center [1015, 265] width 11 height 11
click at [1013, 265] on icon at bounding box center [1015, 265] width 9 height 1
click at [1012, 263] on icon at bounding box center [1015, 265] width 11 height 11
click at [1015, 288] on icon at bounding box center [1015, 290] width 11 height 11
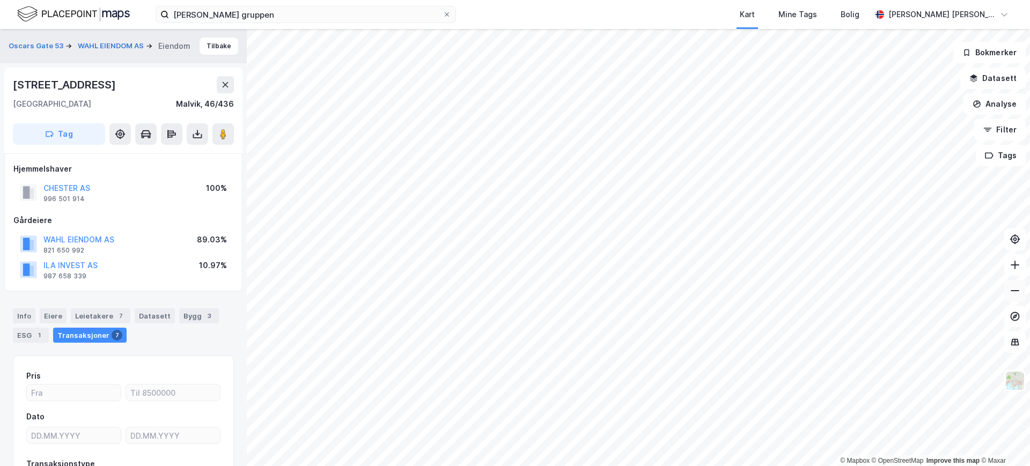
scroll to position [23, 0]
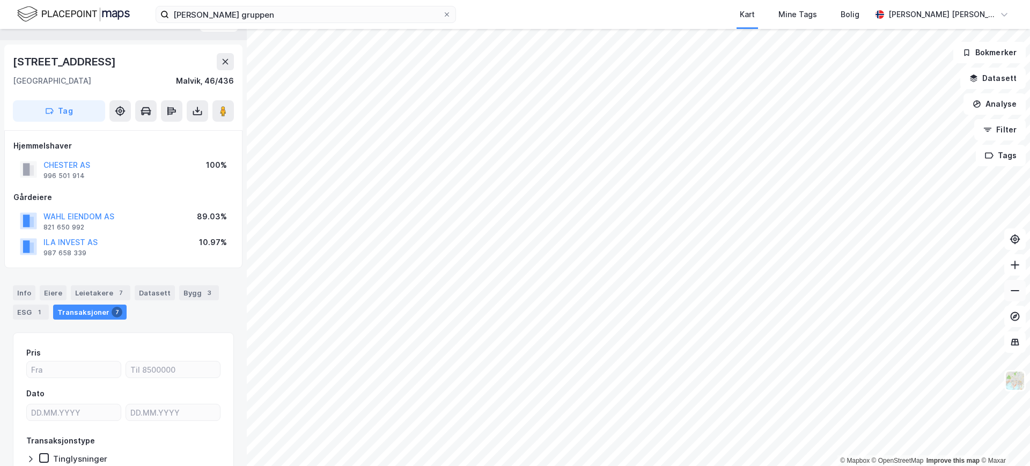
click at [1017, 291] on icon at bounding box center [1015, 290] width 11 height 11
click at [1014, 266] on icon at bounding box center [1015, 265] width 11 height 11
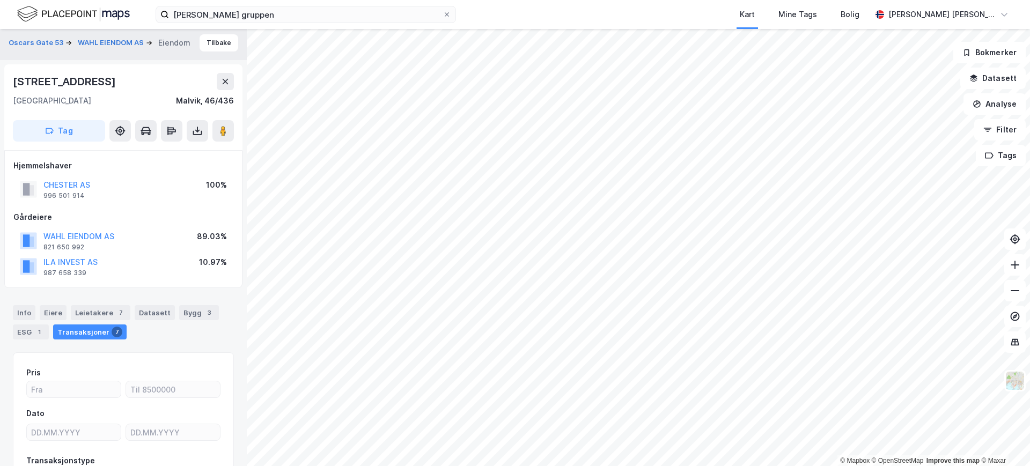
scroll to position [0, 0]
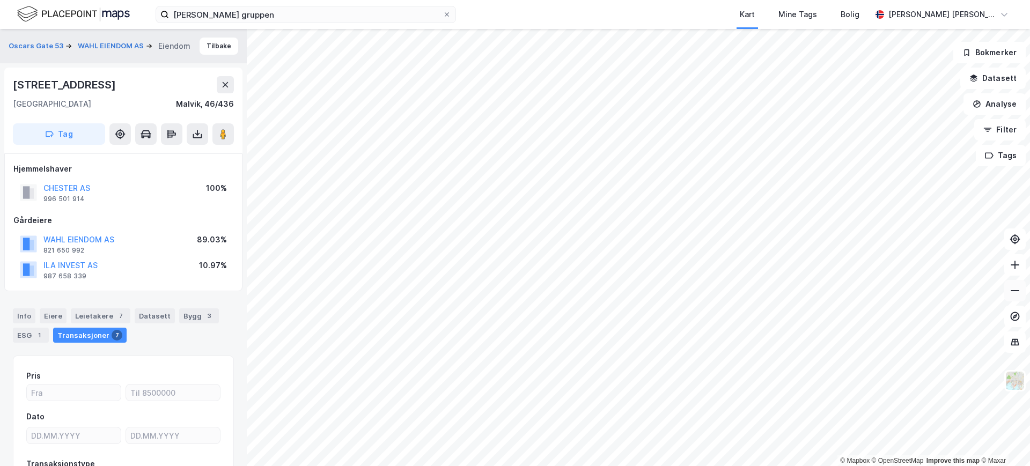
click at [1010, 287] on icon at bounding box center [1015, 290] width 11 height 11
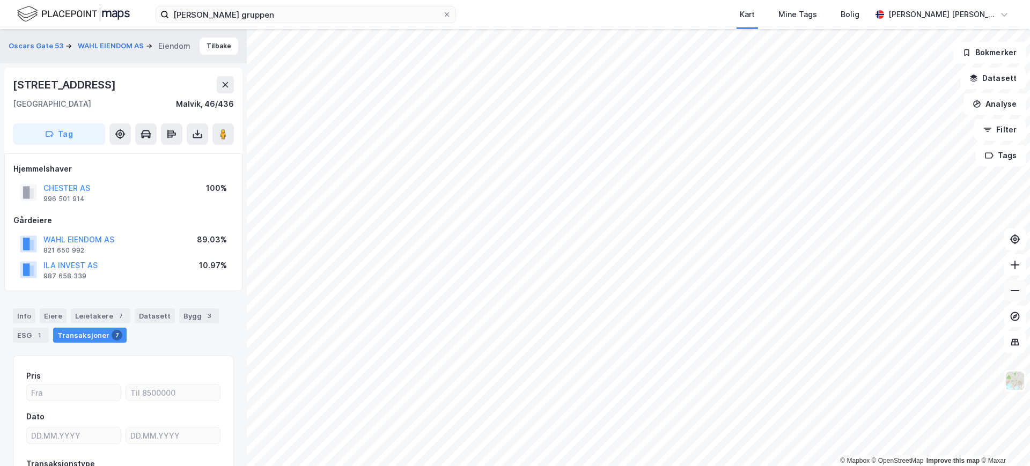
click at [1010, 287] on icon at bounding box center [1015, 290] width 11 height 11
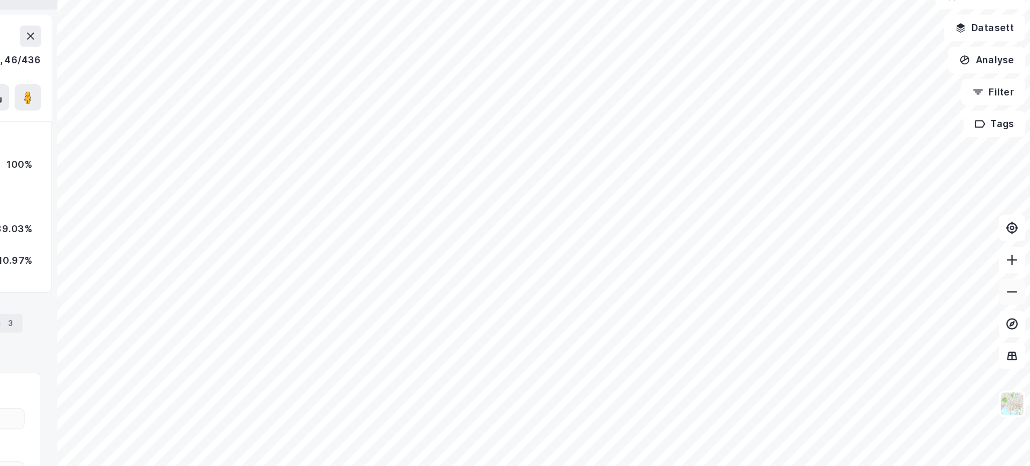
click at [1014, 287] on icon at bounding box center [1015, 290] width 11 height 11
click at [1014, 291] on icon at bounding box center [1015, 290] width 11 height 11
click at [1014, 290] on icon at bounding box center [1015, 290] width 11 height 11
click at [1013, 291] on icon at bounding box center [1015, 290] width 11 height 11
click at [223, 163] on div "Hjemmelshaver" at bounding box center [123, 169] width 220 height 13
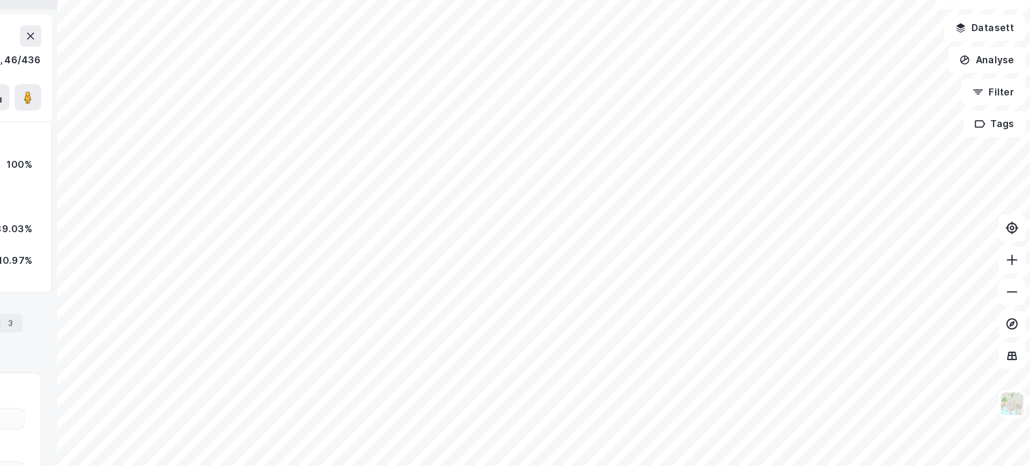
click at [201, 79] on div "[STREET_ADDRESS]" at bounding box center [123, 84] width 221 height 17
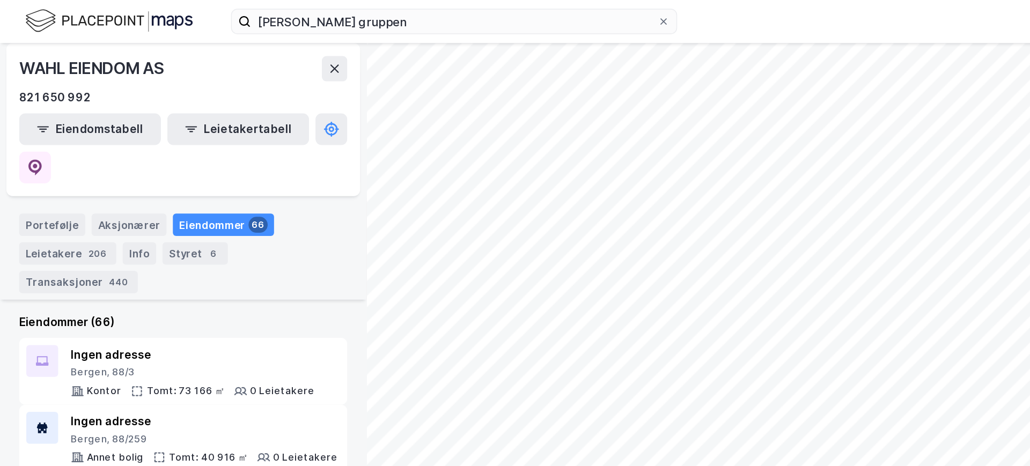
scroll to position [124, 0]
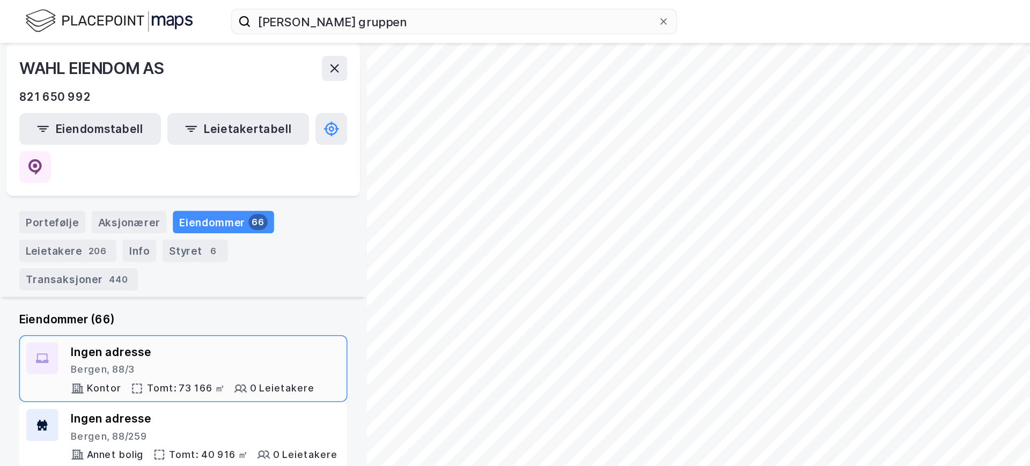
click at [115, 231] on div "Ingen adresse" at bounding box center [130, 237] width 164 height 13
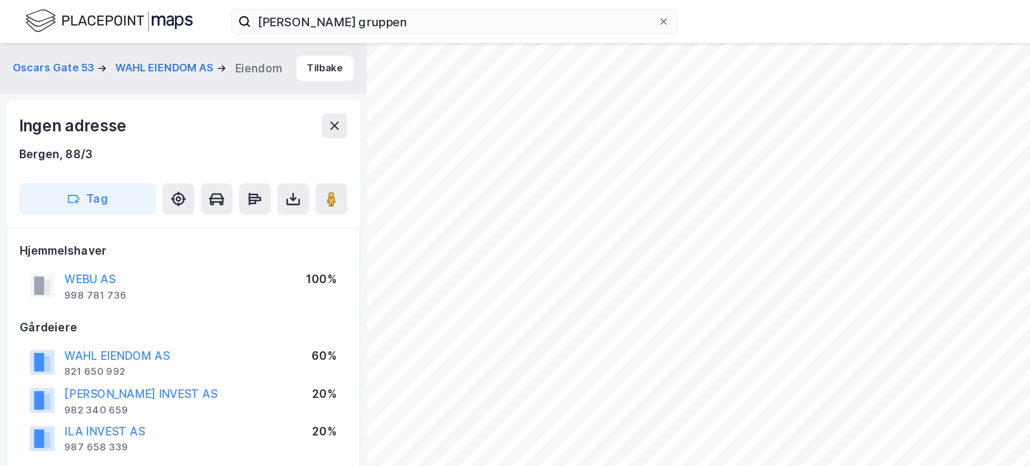
scroll to position [3, 0]
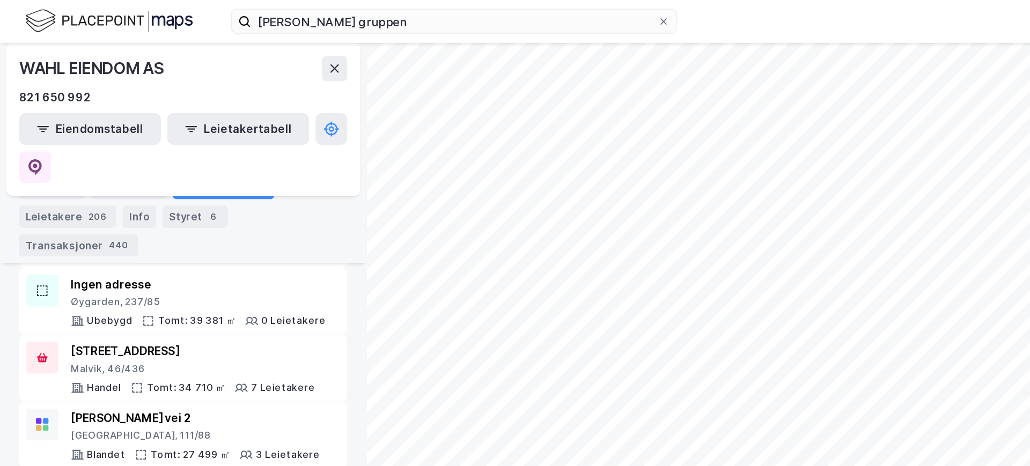
scroll to position [261, 0]
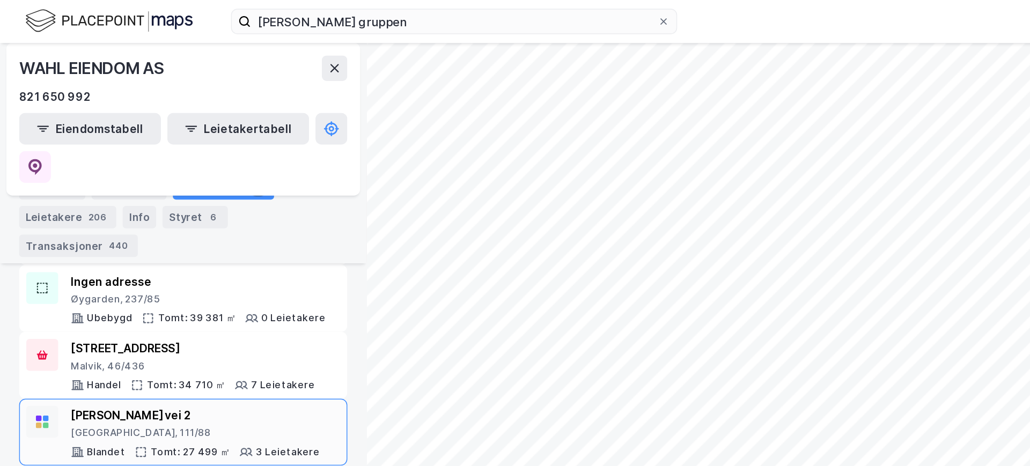
click at [100, 288] on div "[GEOGRAPHIC_DATA], 111/88" at bounding box center [132, 292] width 168 height 9
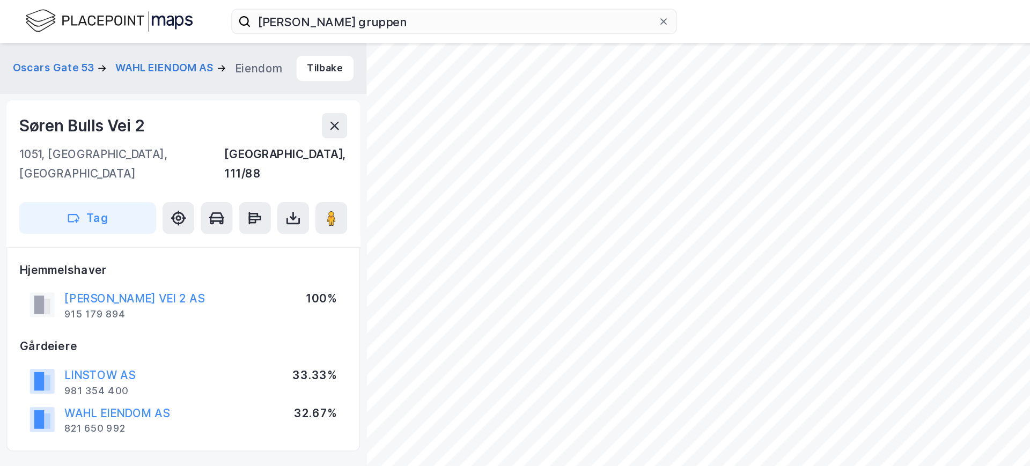
scroll to position [3, 0]
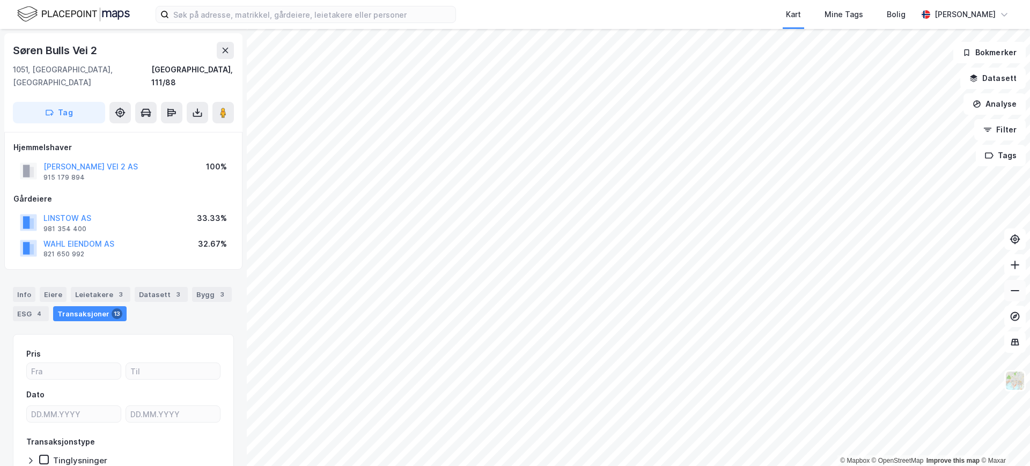
click at [1014, 298] on button at bounding box center [1015, 290] width 21 height 21
